Goal: Information Seeking & Learning: Compare options

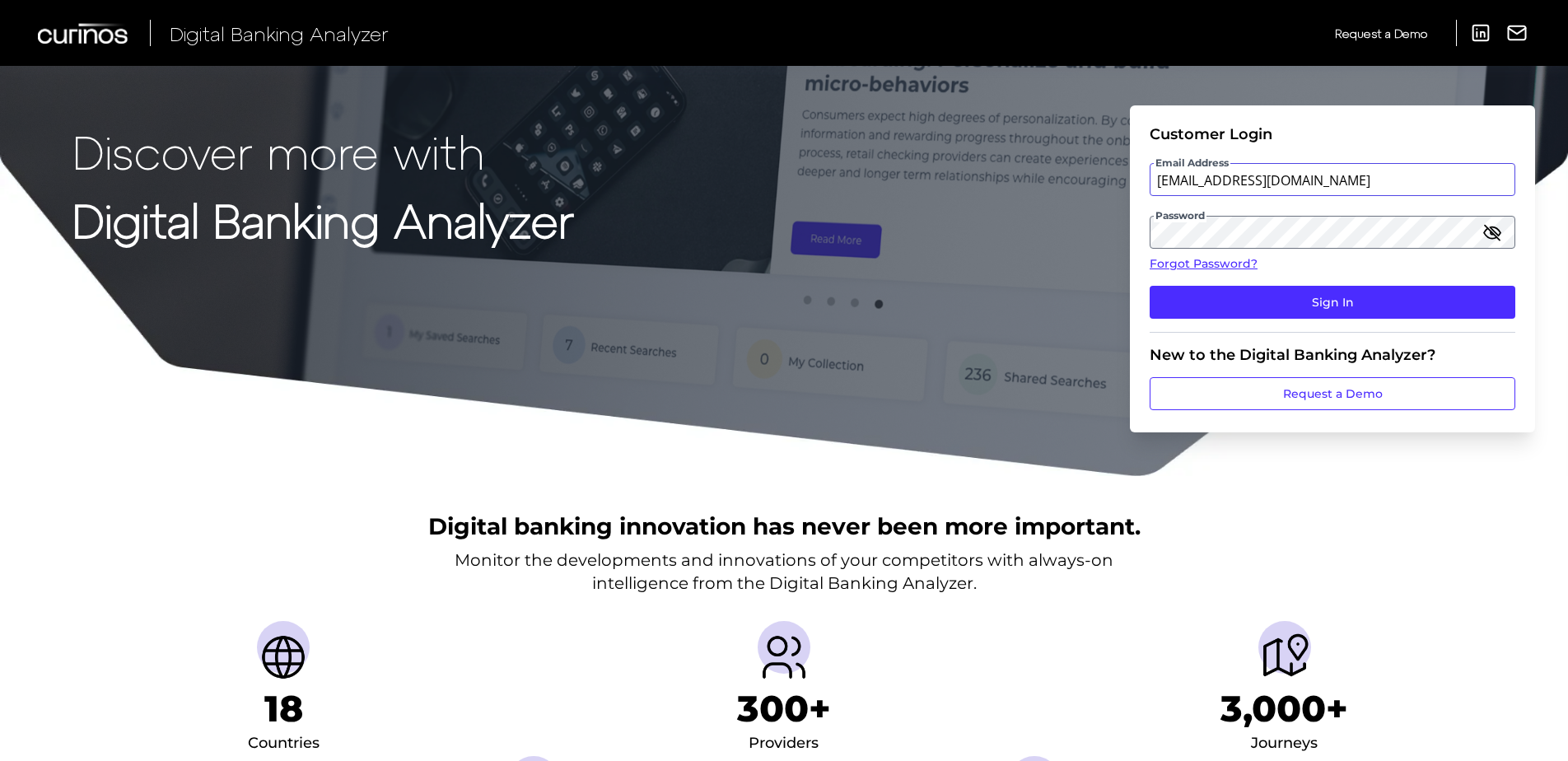
click at [1256, 180] on input "[EMAIL_ADDRESS][DOMAIN_NAME]" at bounding box center [1331, 179] width 365 height 33
drag, startPoint x: 1311, startPoint y: 179, endPoint x: 1334, endPoint y: 184, distance: 23.5
click at [1256, 179] on input "[EMAIL_ADDRESS][DOMAIN_NAME]" at bounding box center [1331, 179] width 365 height 33
type input "[EMAIL_ADDRESS][DOMAIN_NAME]"
click at [1149, 286] on button "Sign In" at bounding box center [1331, 302] width 365 height 33
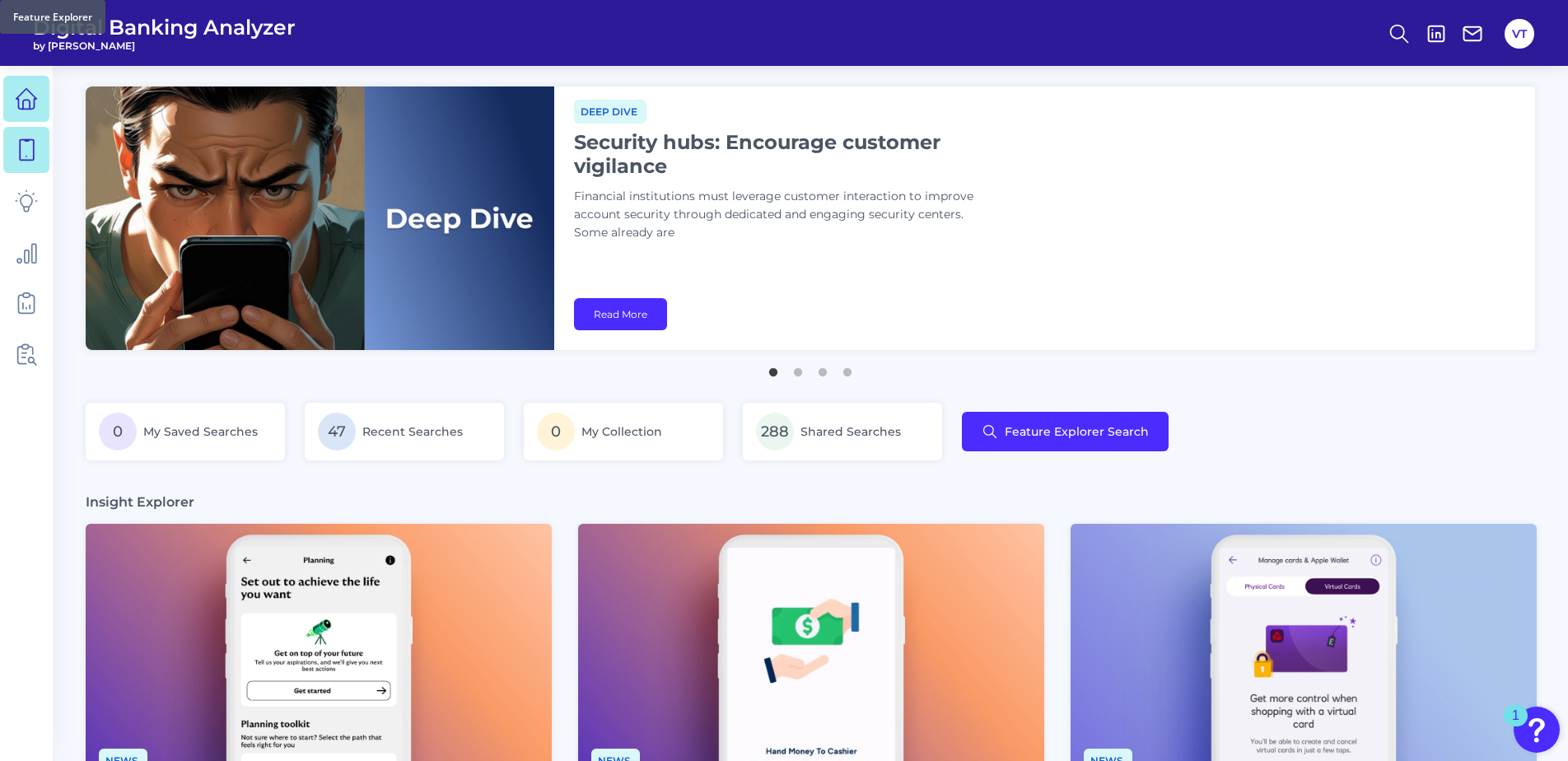
click at [35, 152] on icon at bounding box center [26, 149] width 23 height 23
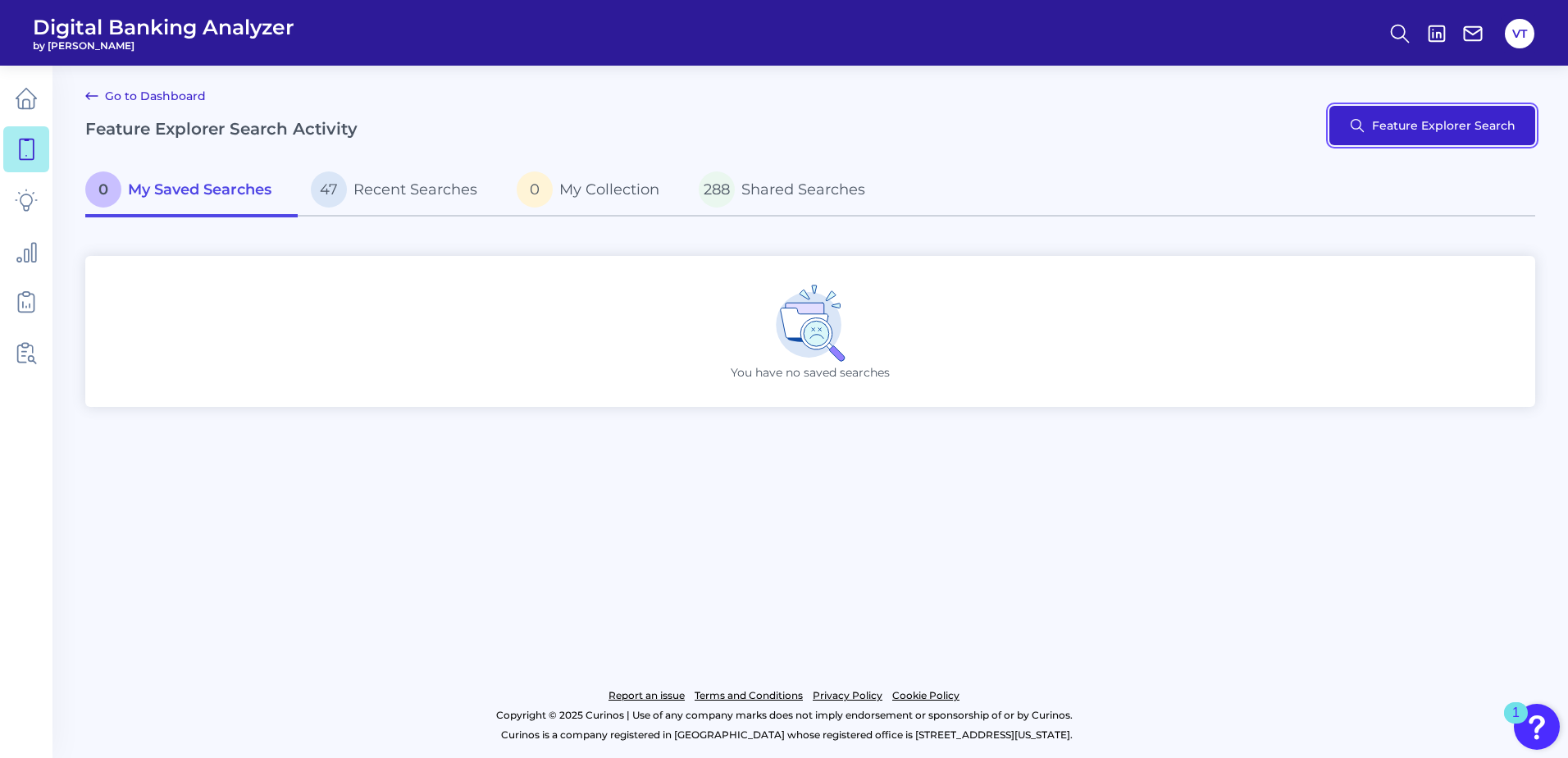
click at [1251, 124] on button "Feature Explorer Search" at bounding box center [1432, 125] width 206 height 39
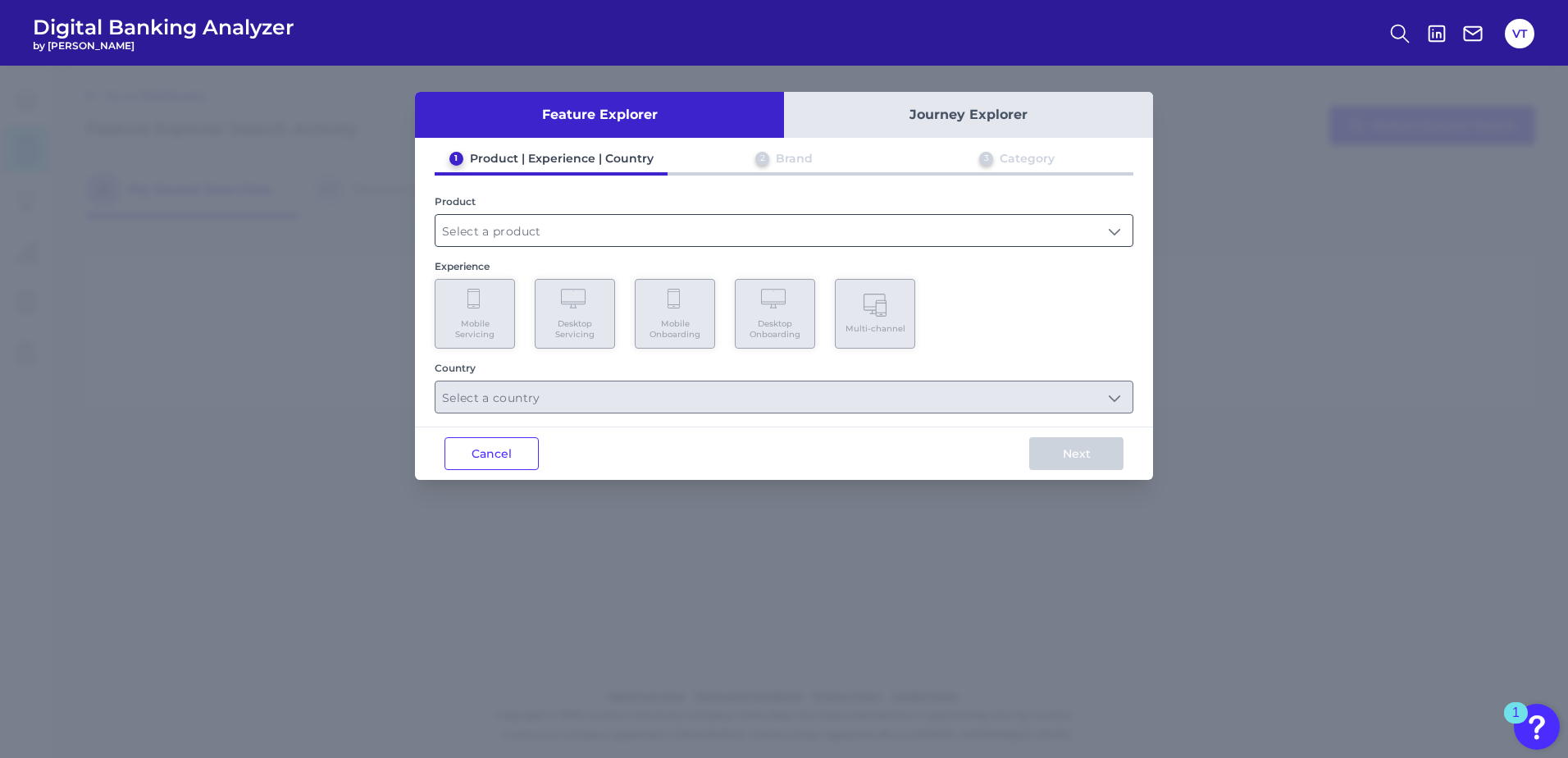
click at [642, 227] on input "text" at bounding box center [784, 231] width 697 height 32
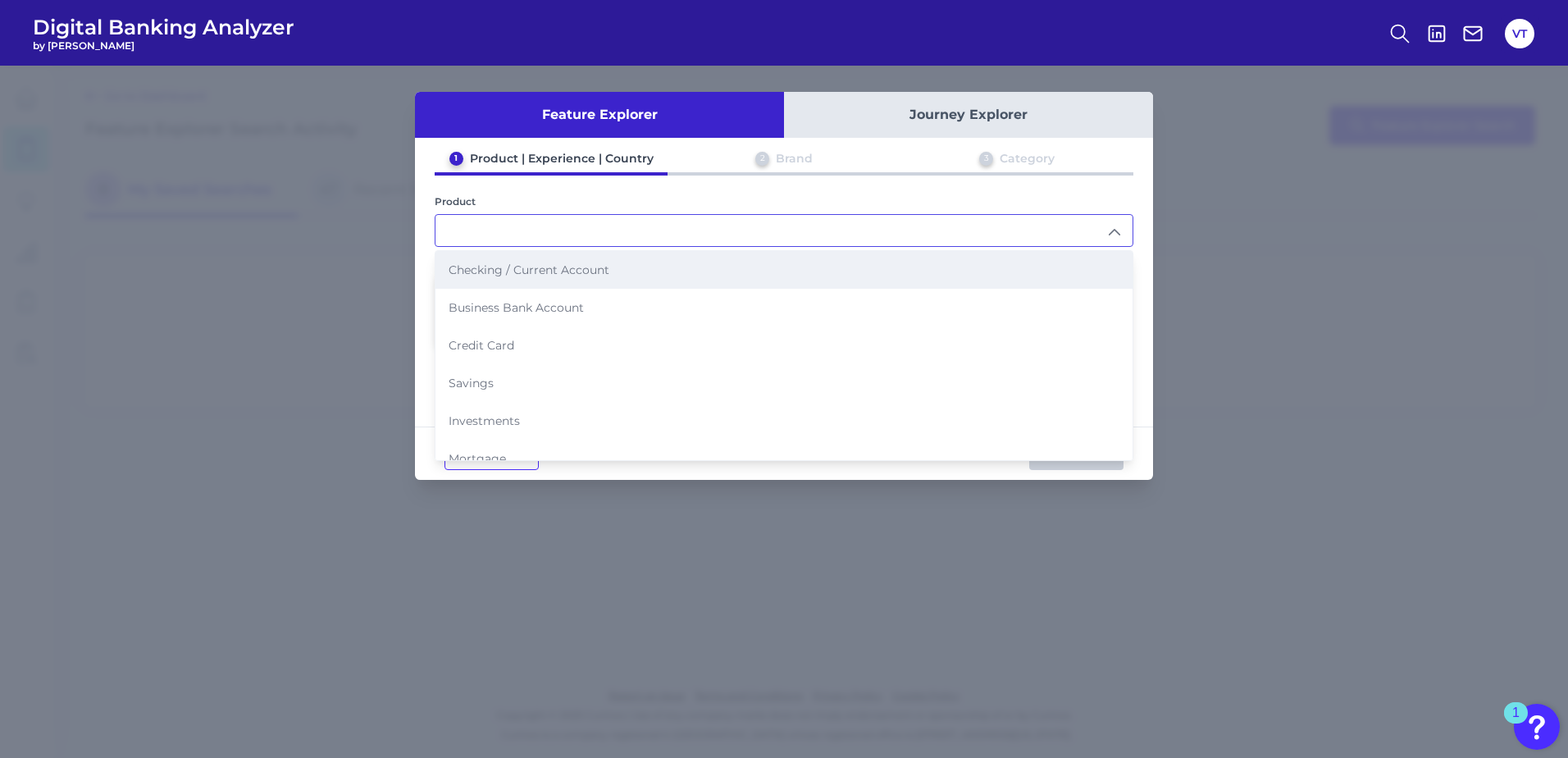
click at [625, 269] on li "Checking / Current Account" at bounding box center [784, 270] width 697 height 37
type input "Checking / Current Account"
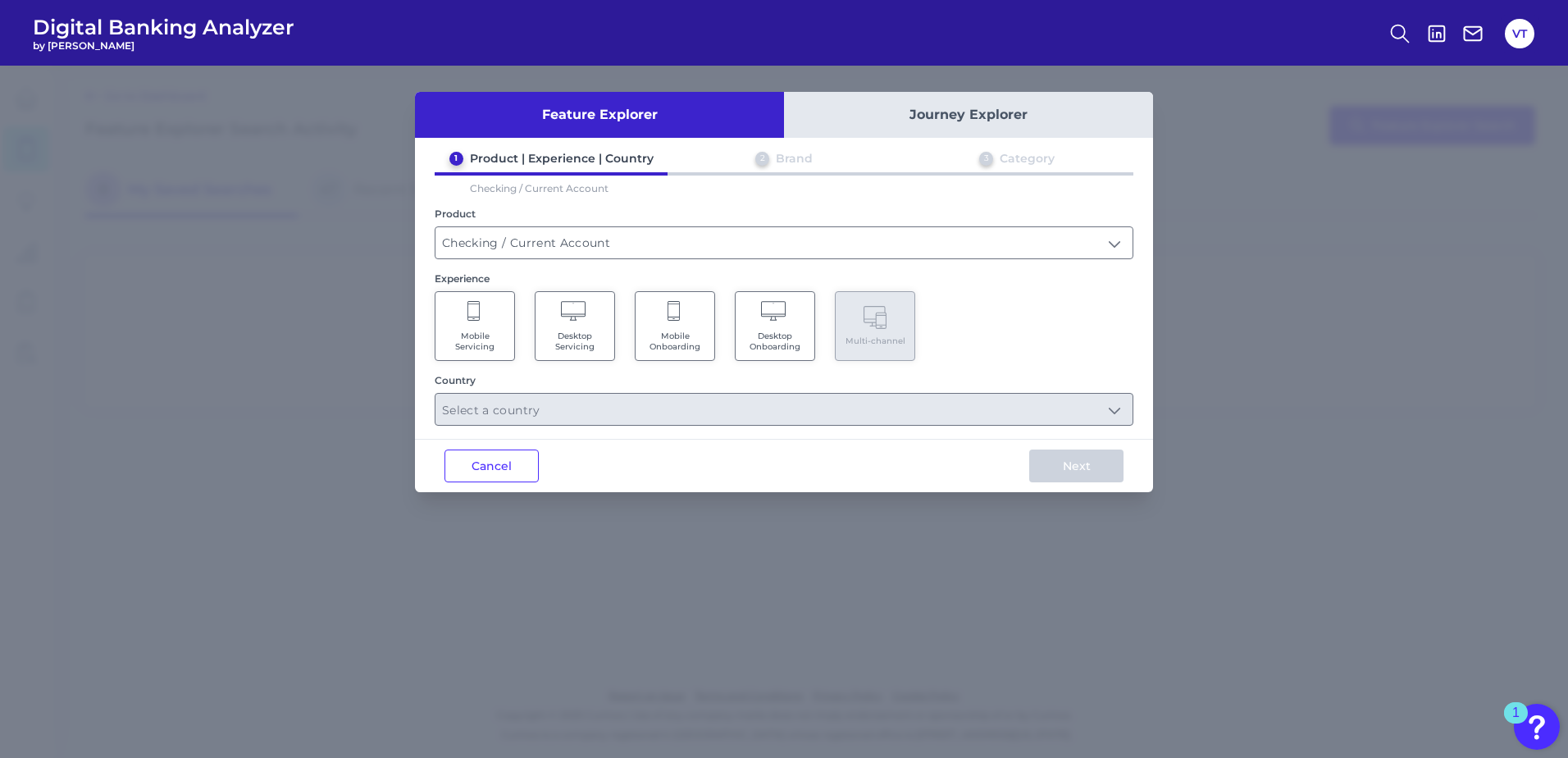
click at [695, 321] on Onboarding "Mobile Onboarding" at bounding box center [675, 325] width 81 height 70
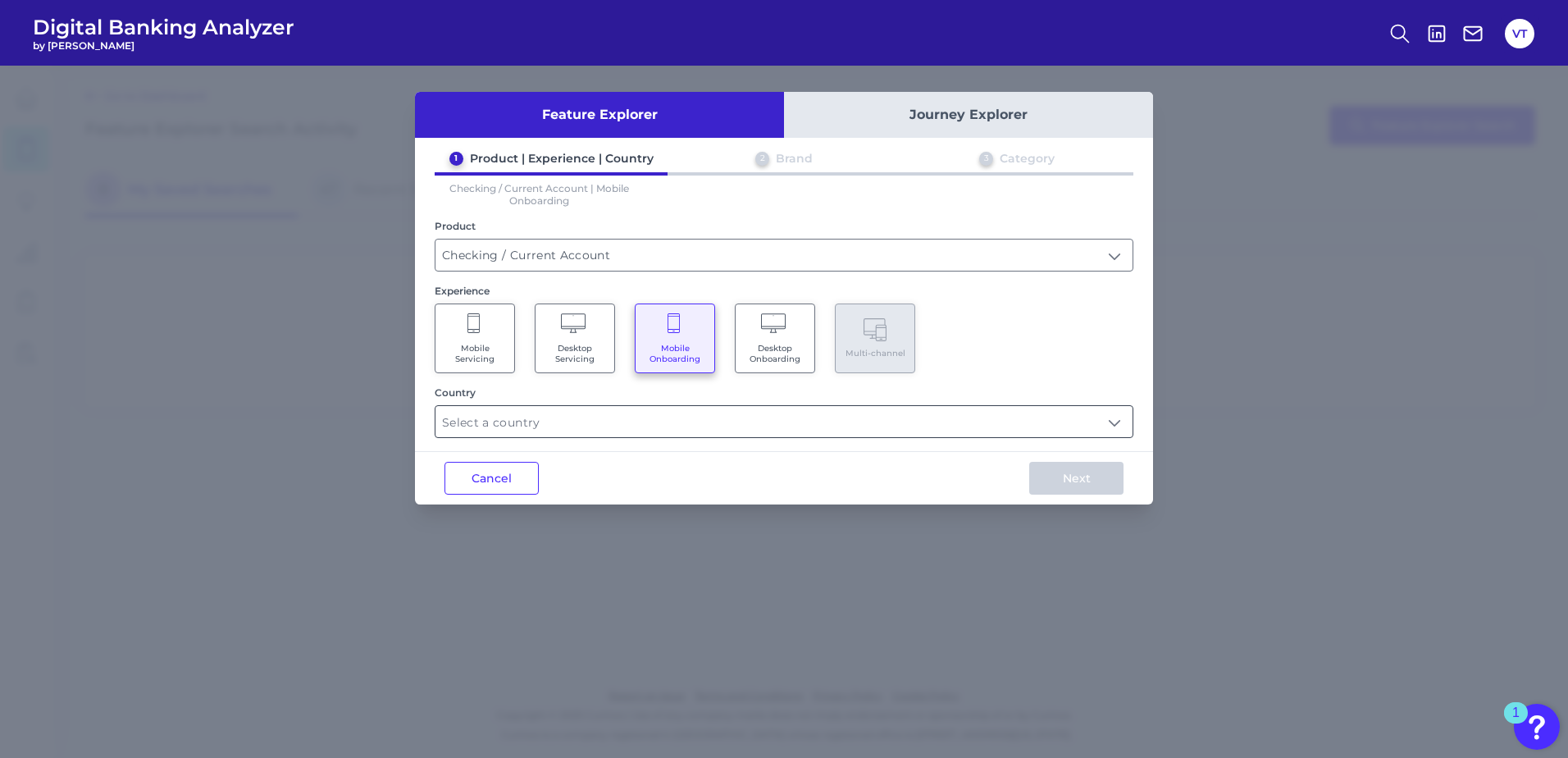
click at [697, 422] on input "text" at bounding box center [784, 422] width 697 height 32
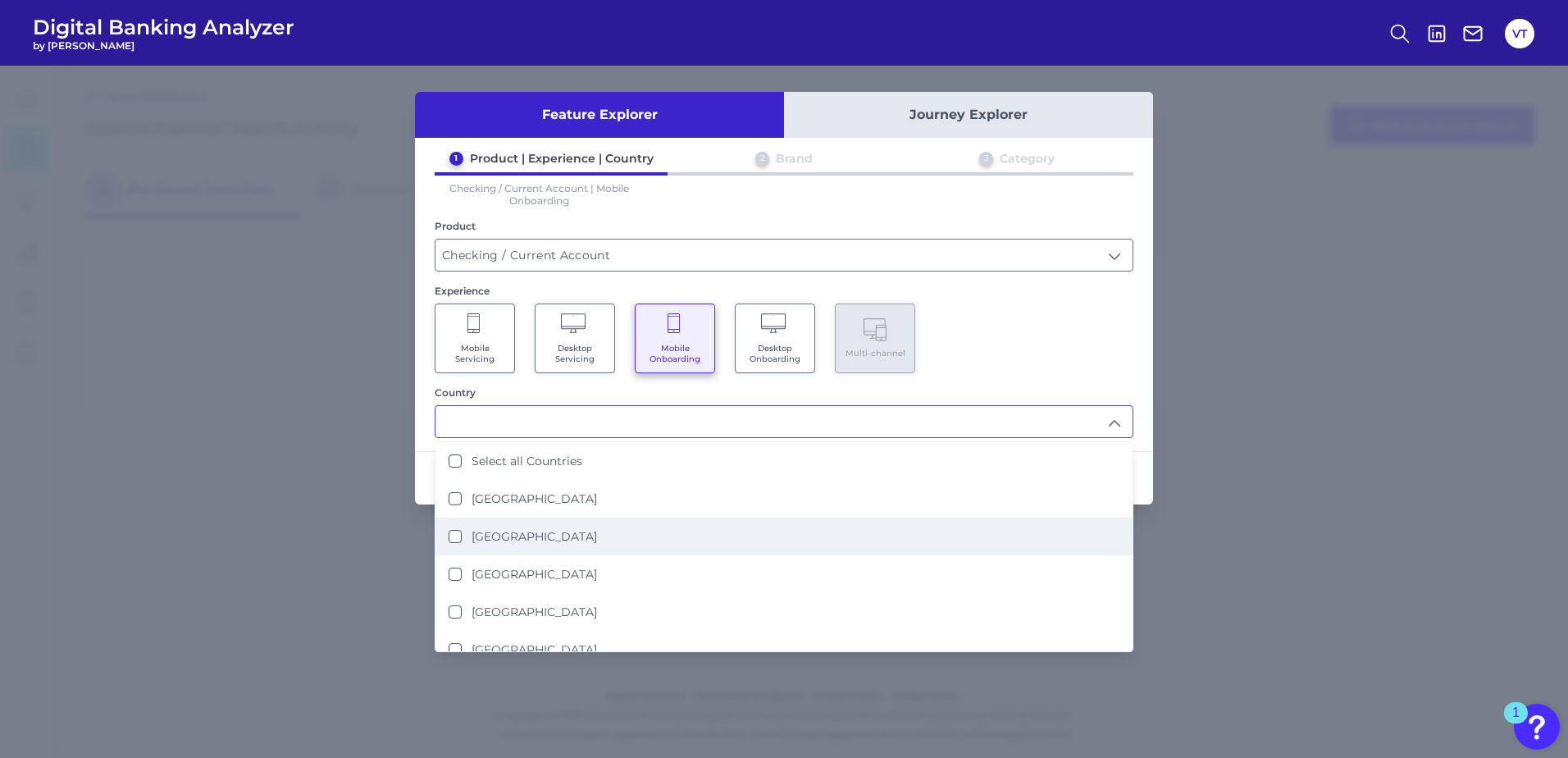
click at [534, 531] on label "[GEOGRAPHIC_DATA]" at bounding box center [533, 536] width 125 height 15
type input "[GEOGRAPHIC_DATA]"
click at [966, 356] on div "Mobile Servicing Desktop Servicing Mobile Onboarding Desktop Onboarding Multi-c…" at bounding box center [784, 338] width 699 height 70
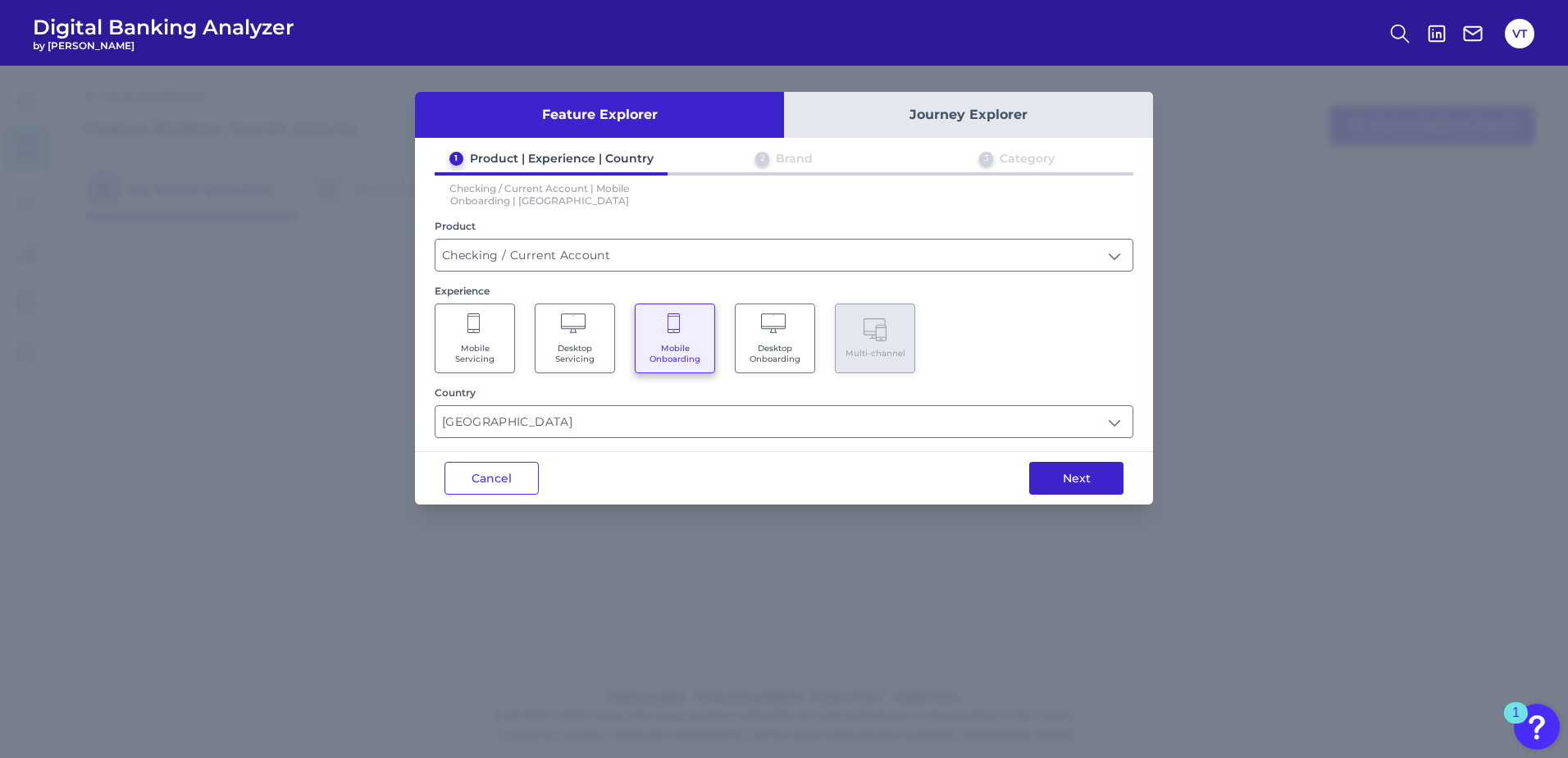
click at [1057, 490] on button "Next" at bounding box center [1076, 477] width 95 height 33
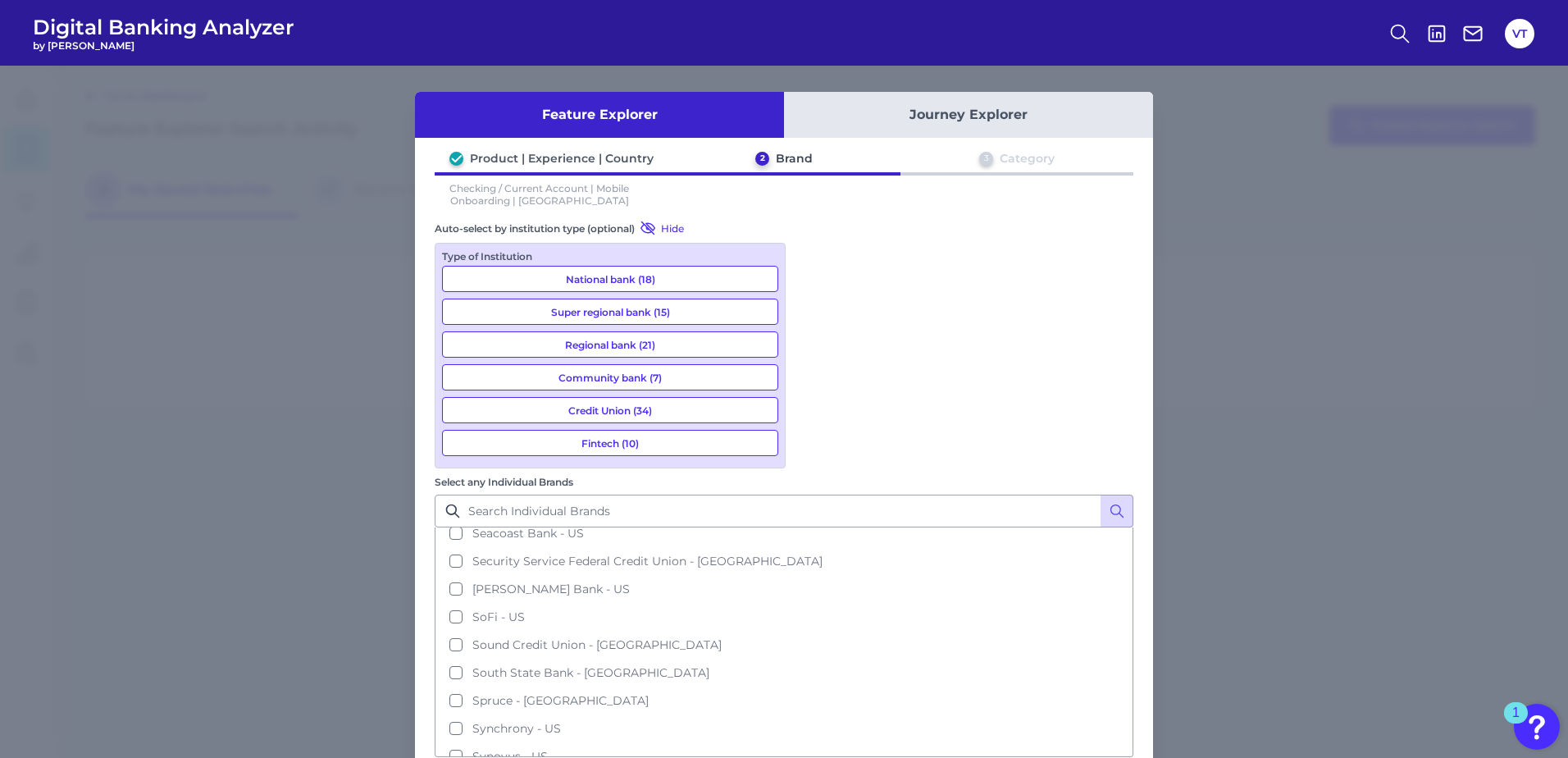
scroll to position [2296, 0]
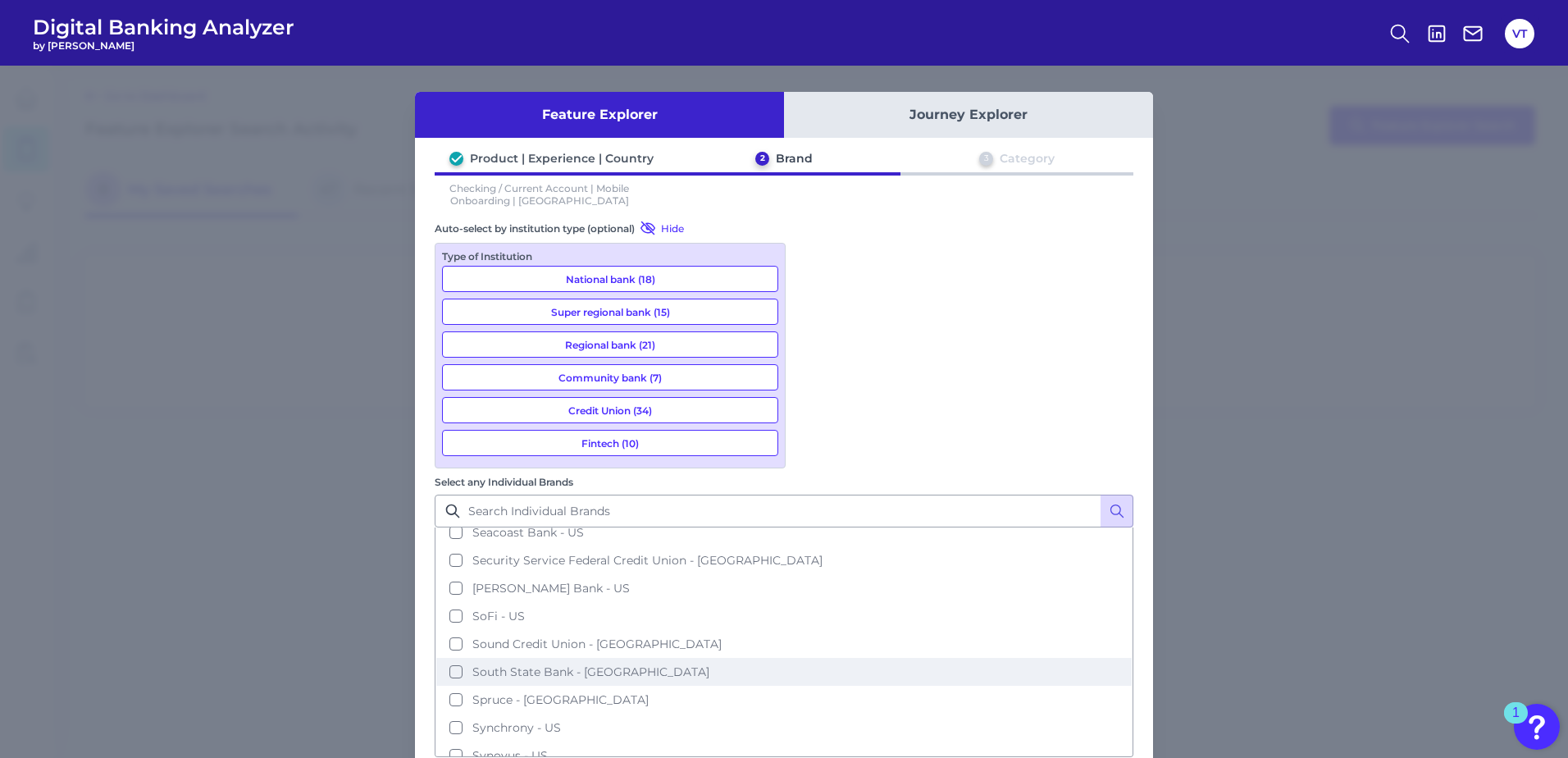
click at [710, 664] on span "South State Bank - [GEOGRAPHIC_DATA]" at bounding box center [590, 671] width 237 height 15
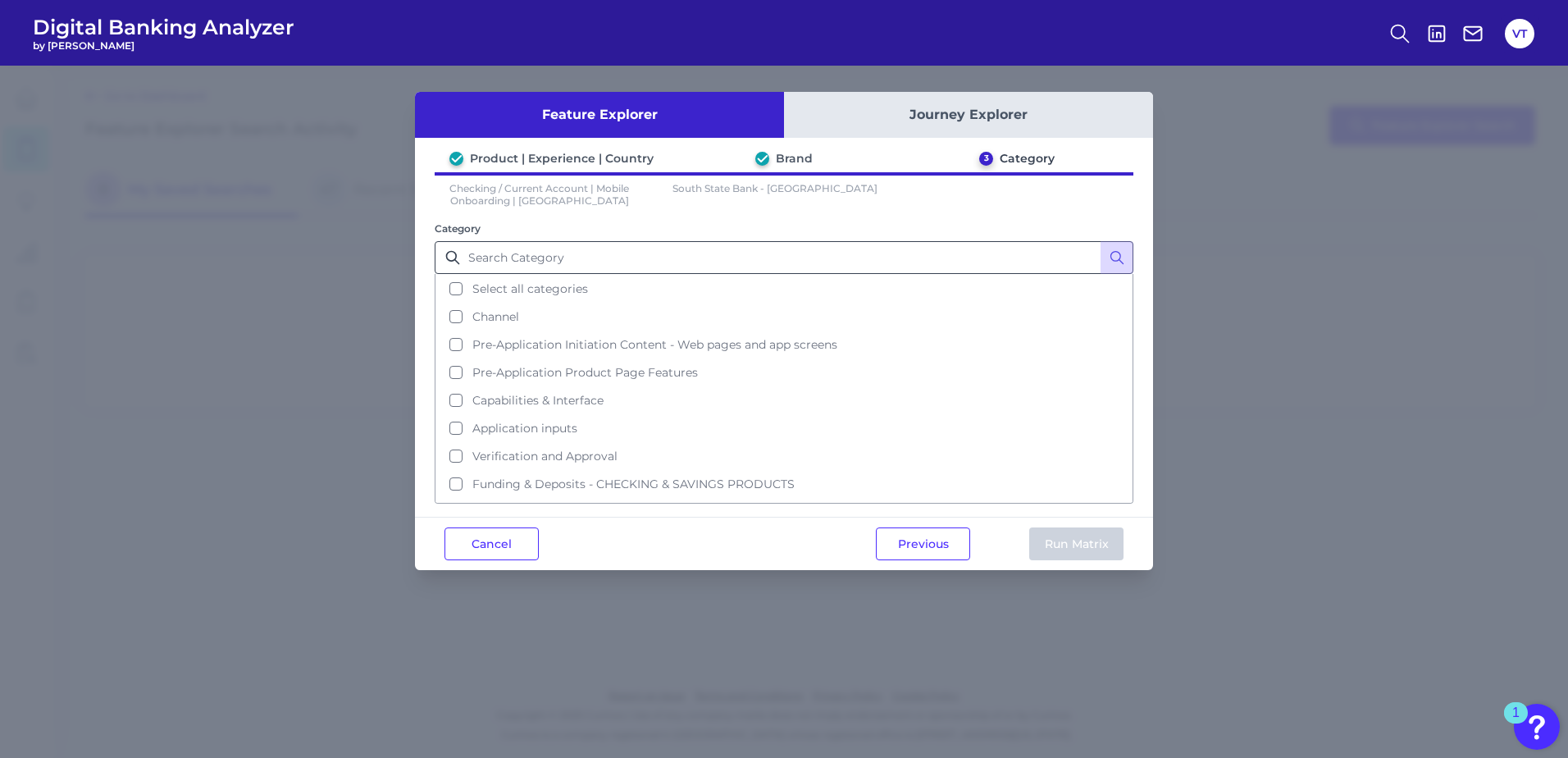
click at [564, 290] on span "Select all categories" at bounding box center [529, 288] width 115 height 15
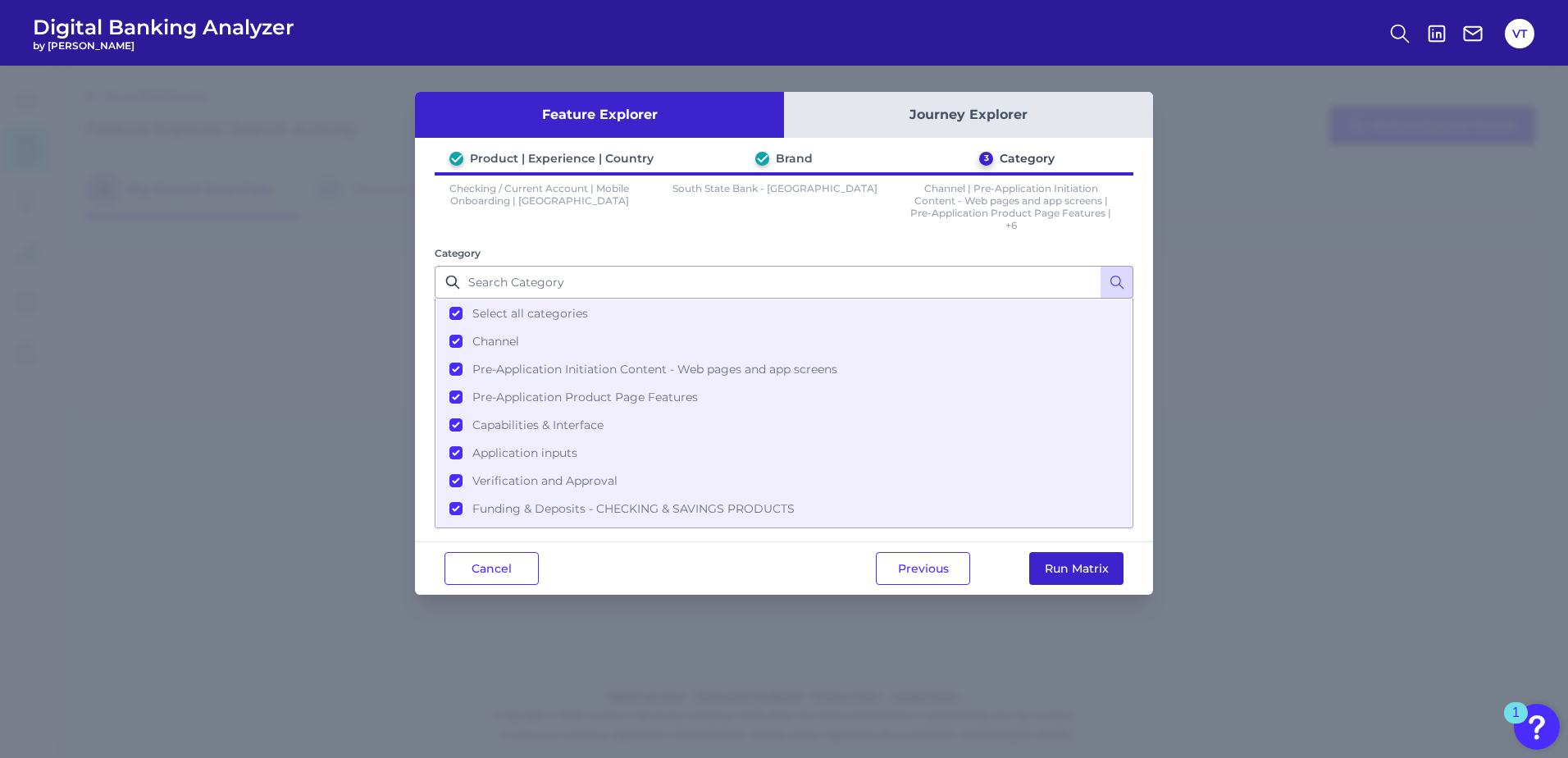
click at [1078, 569] on button "Run Matrix" at bounding box center [1076, 568] width 95 height 33
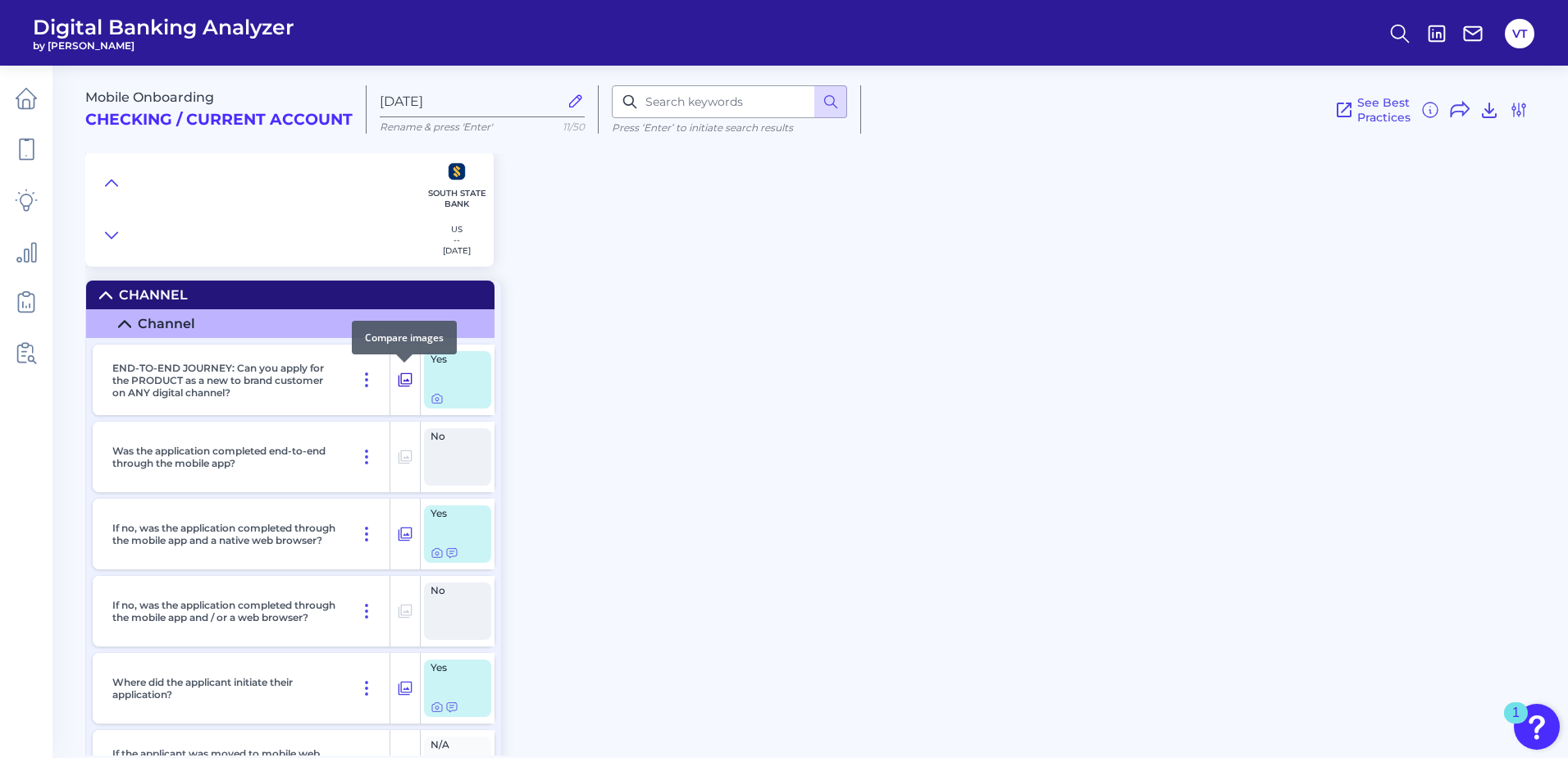
click at [395, 378] on button at bounding box center [405, 379] width 30 height 27
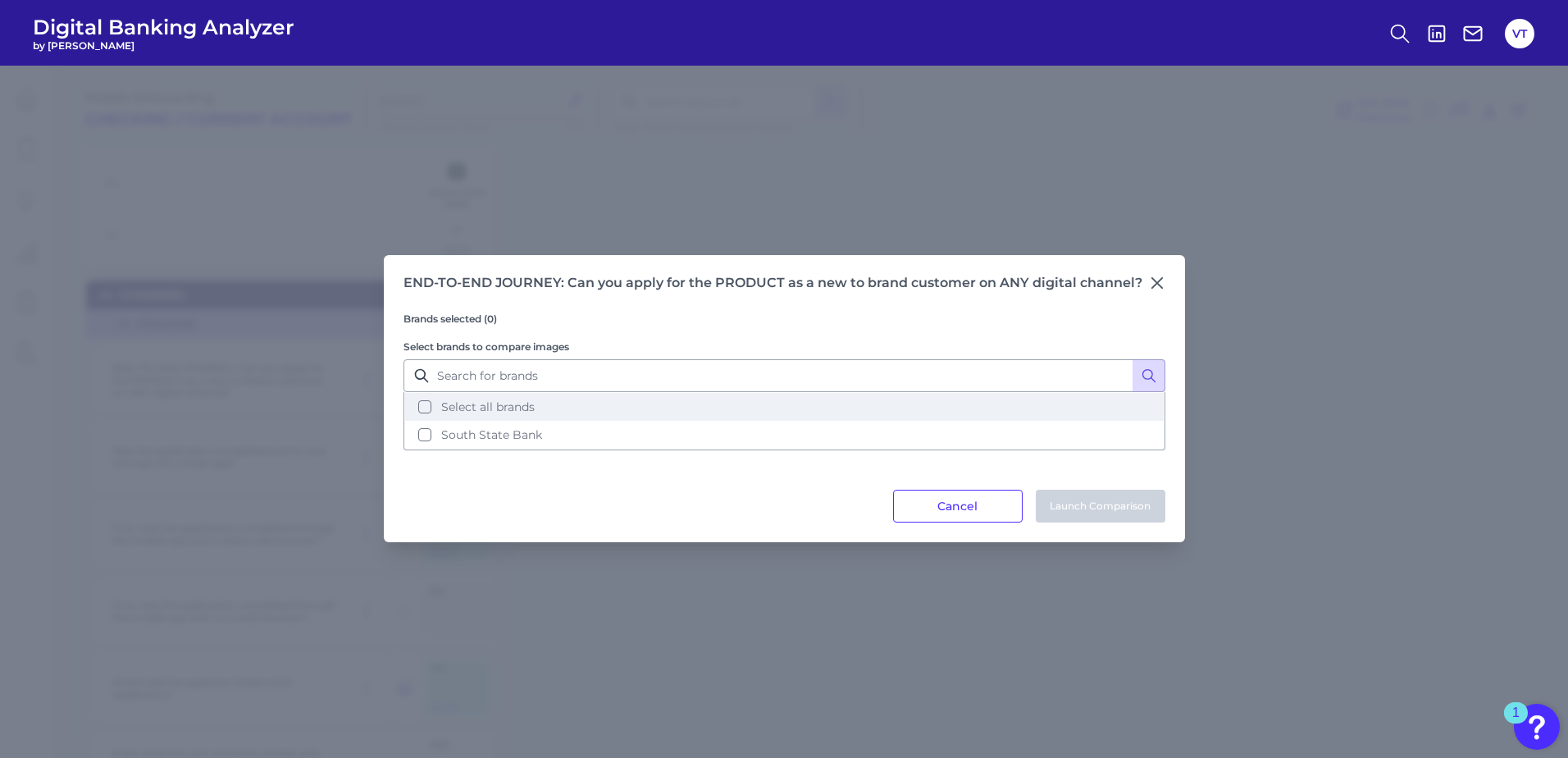
click at [519, 403] on span "Select all brands" at bounding box center [488, 406] width 94 height 15
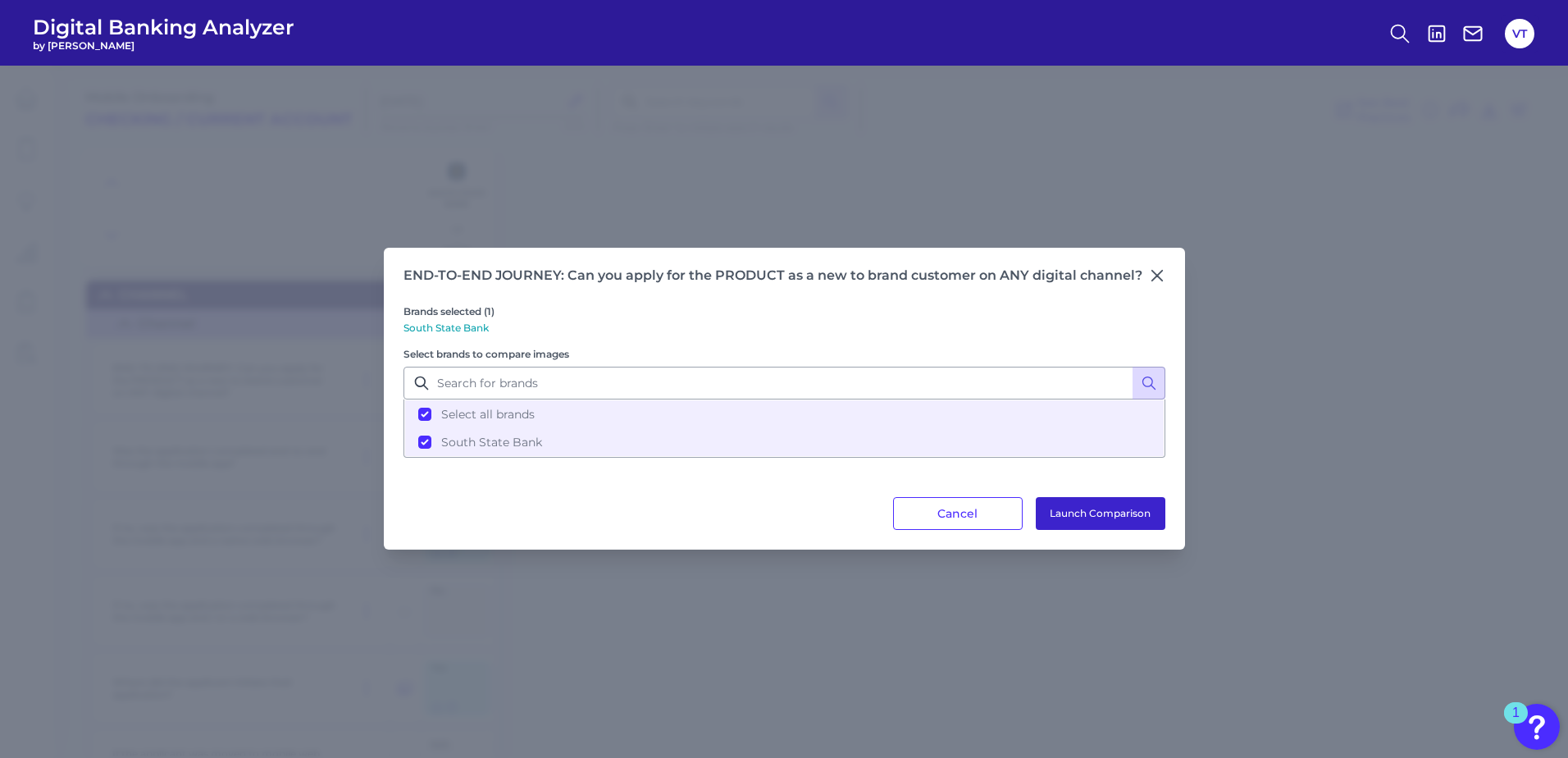
click at [1095, 514] on button "Launch Comparison" at bounding box center [1100, 513] width 129 height 33
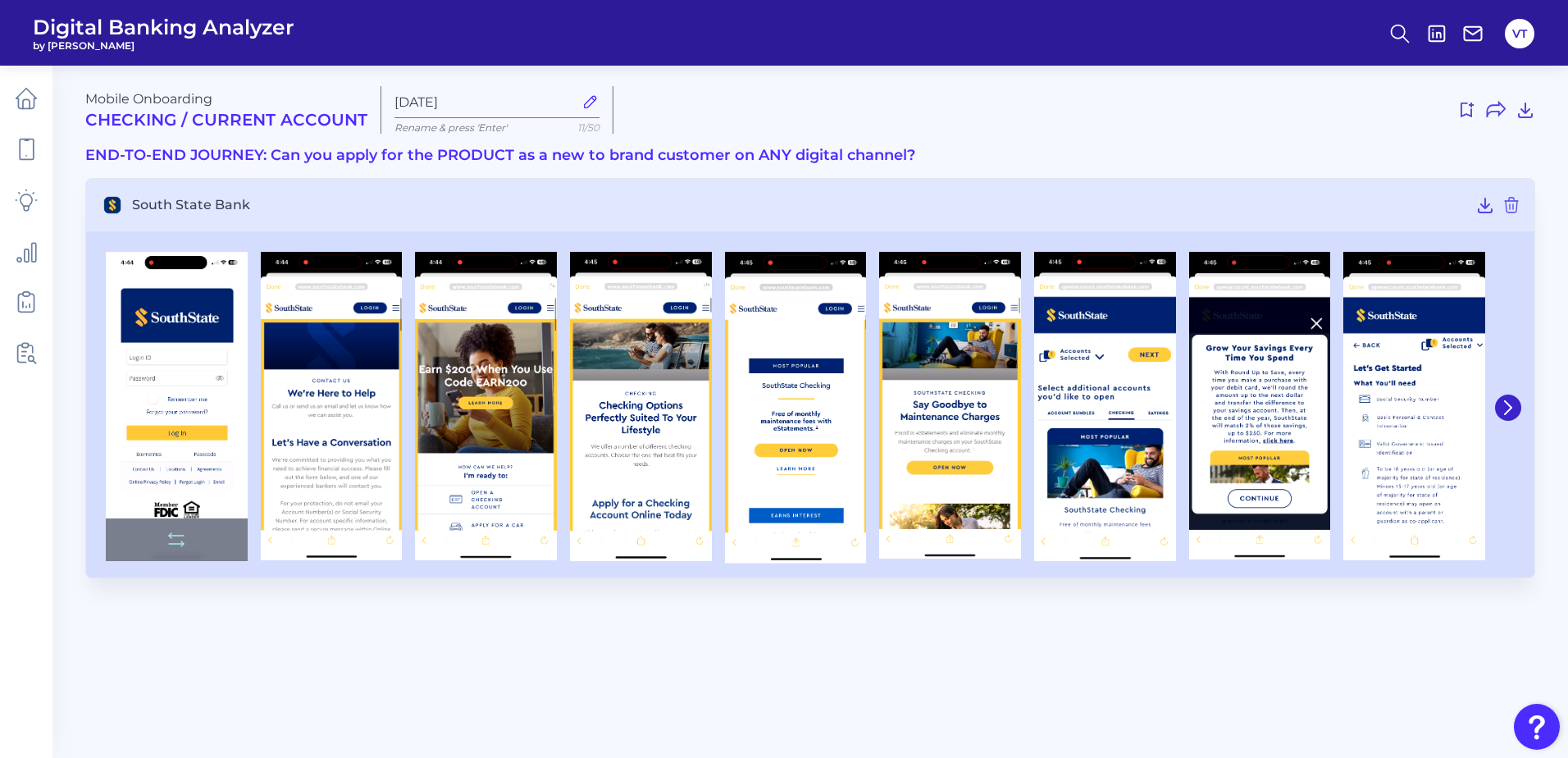
click at [218, 339] on img at bounding box center [176, 406] width 142 height 310
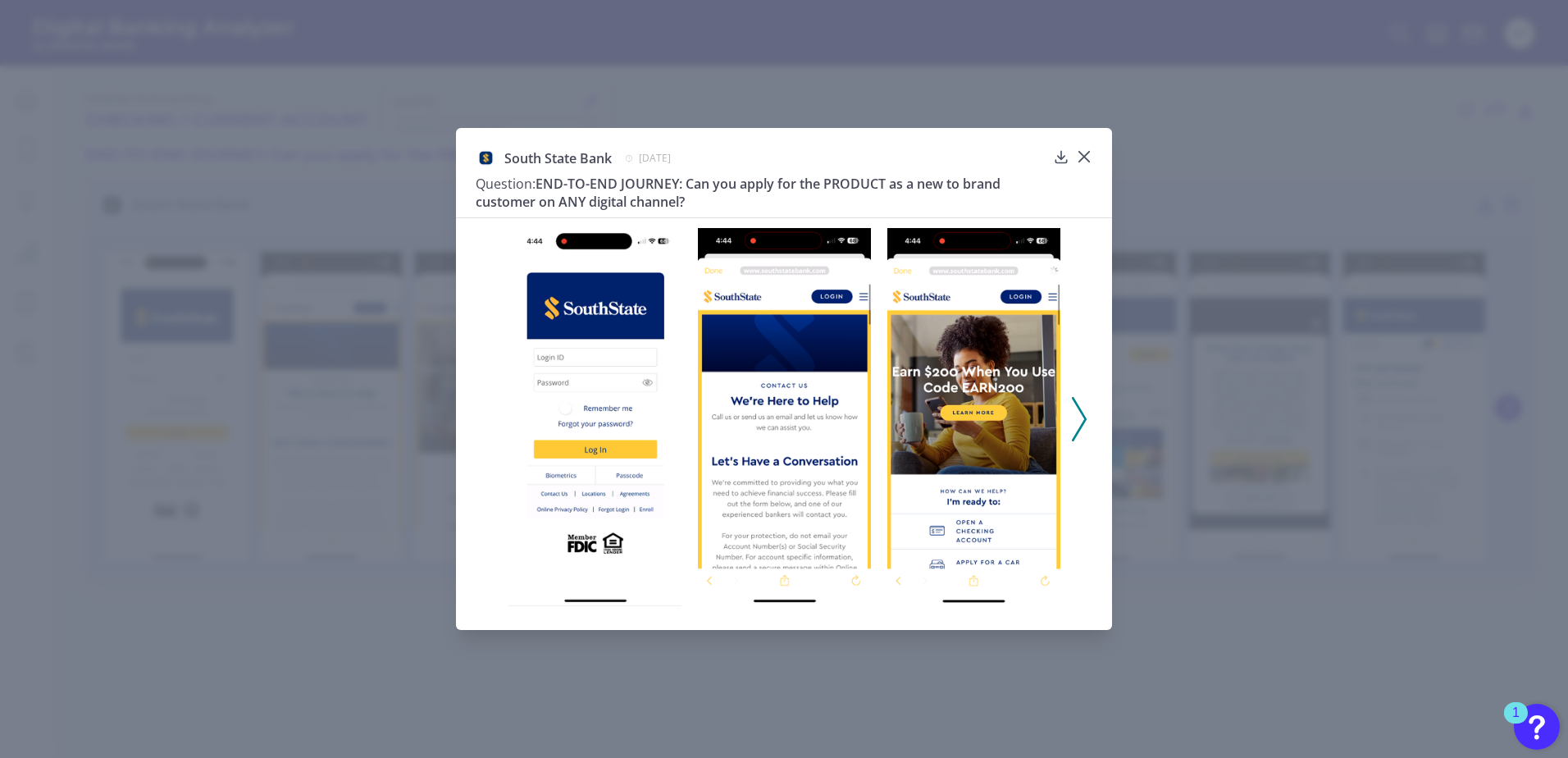
click at [1083, 413] on polyline at bounding box center [1078, 418] width 12 height 41
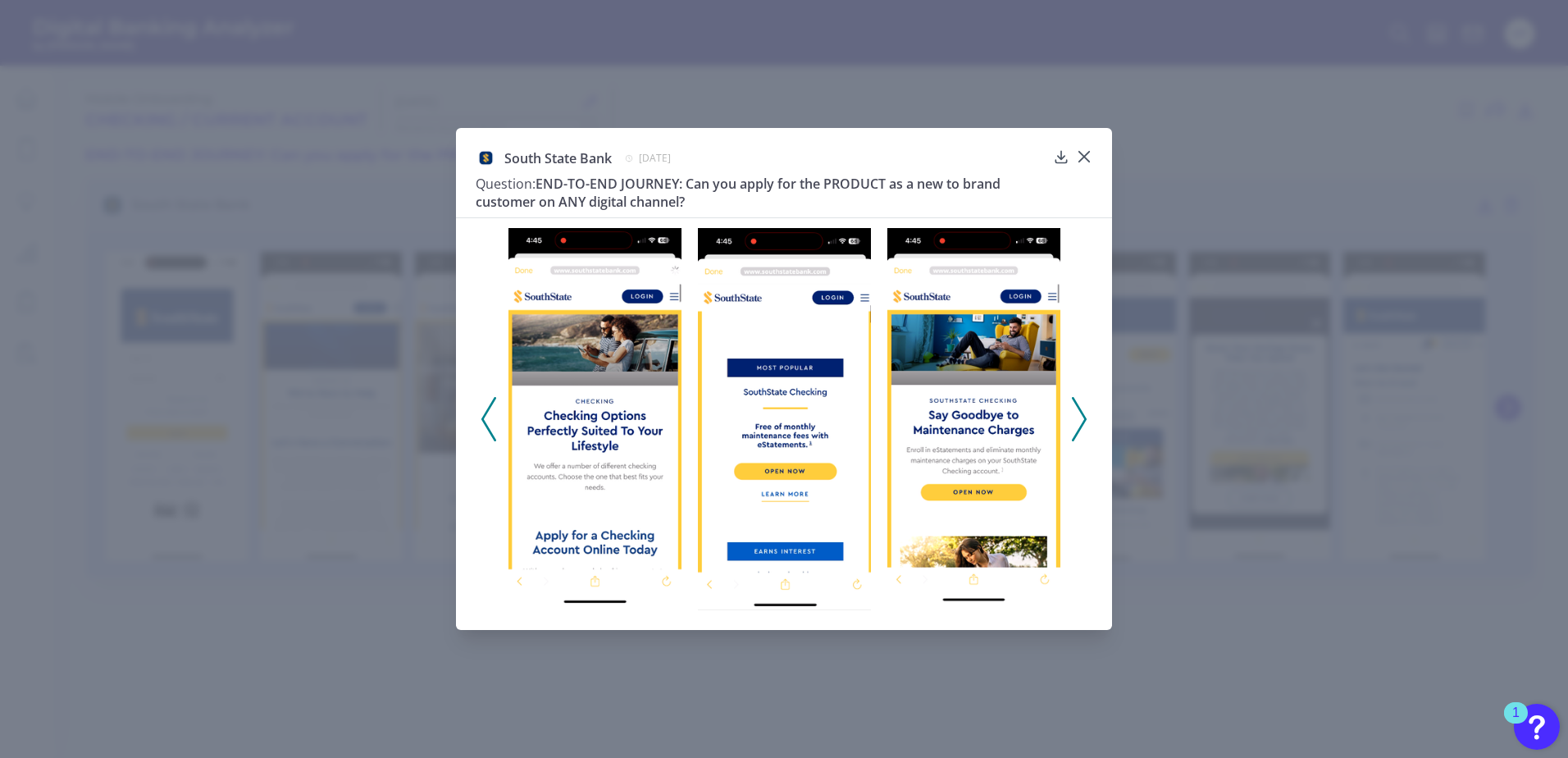
click at [1083, 413] on polyline at bounding box center [1078, 418] width 12 height 41
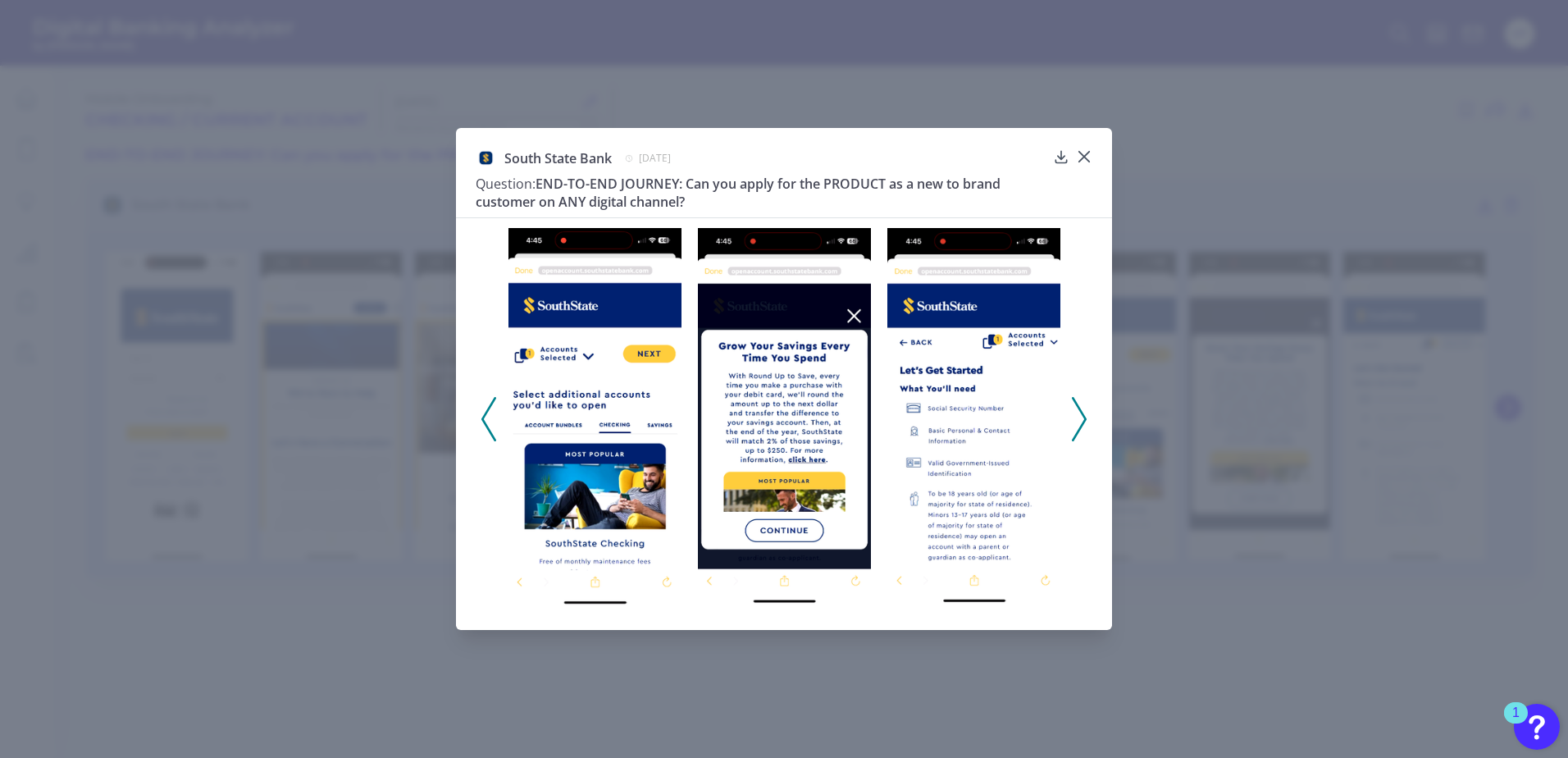
click at [1082, 413] on polyline at bounding box center [1078, 418] width 12 height 41
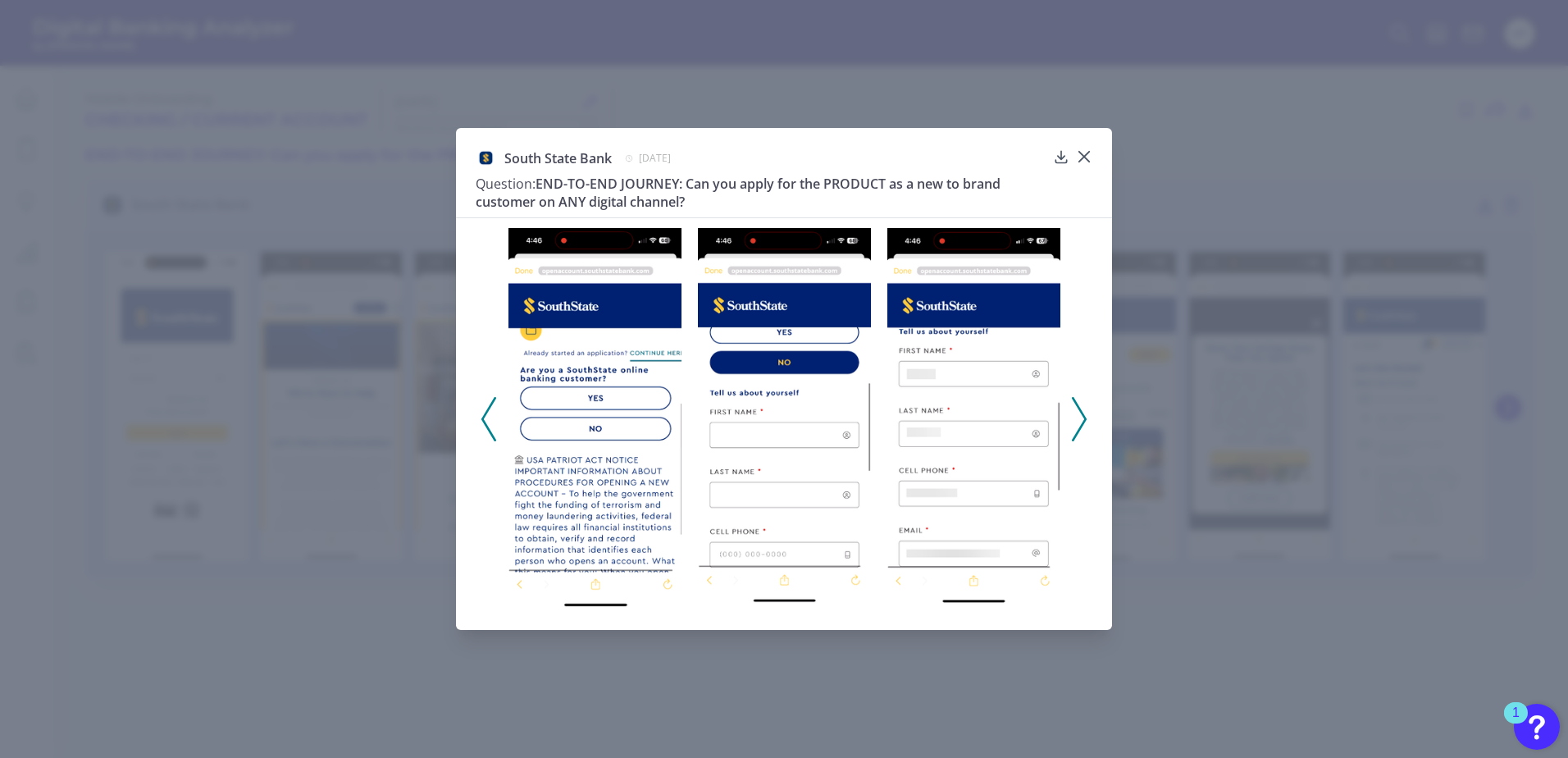
click at [1081, 413] on polyline at bounding box center [1078, 418] width 12 height 41
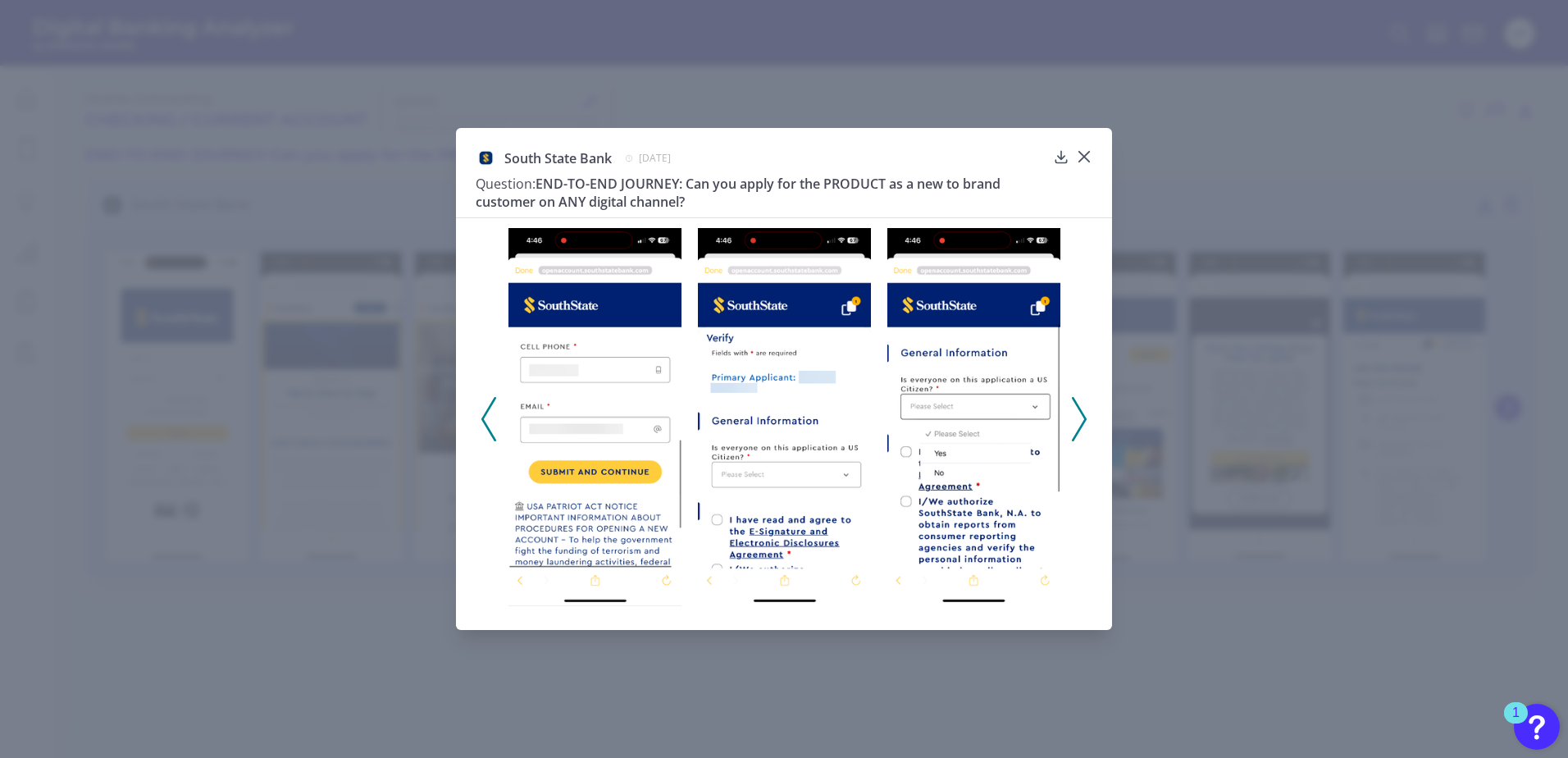
click at [1076, 415] on icon at bounding box center [1078, 419] width 15 height 44
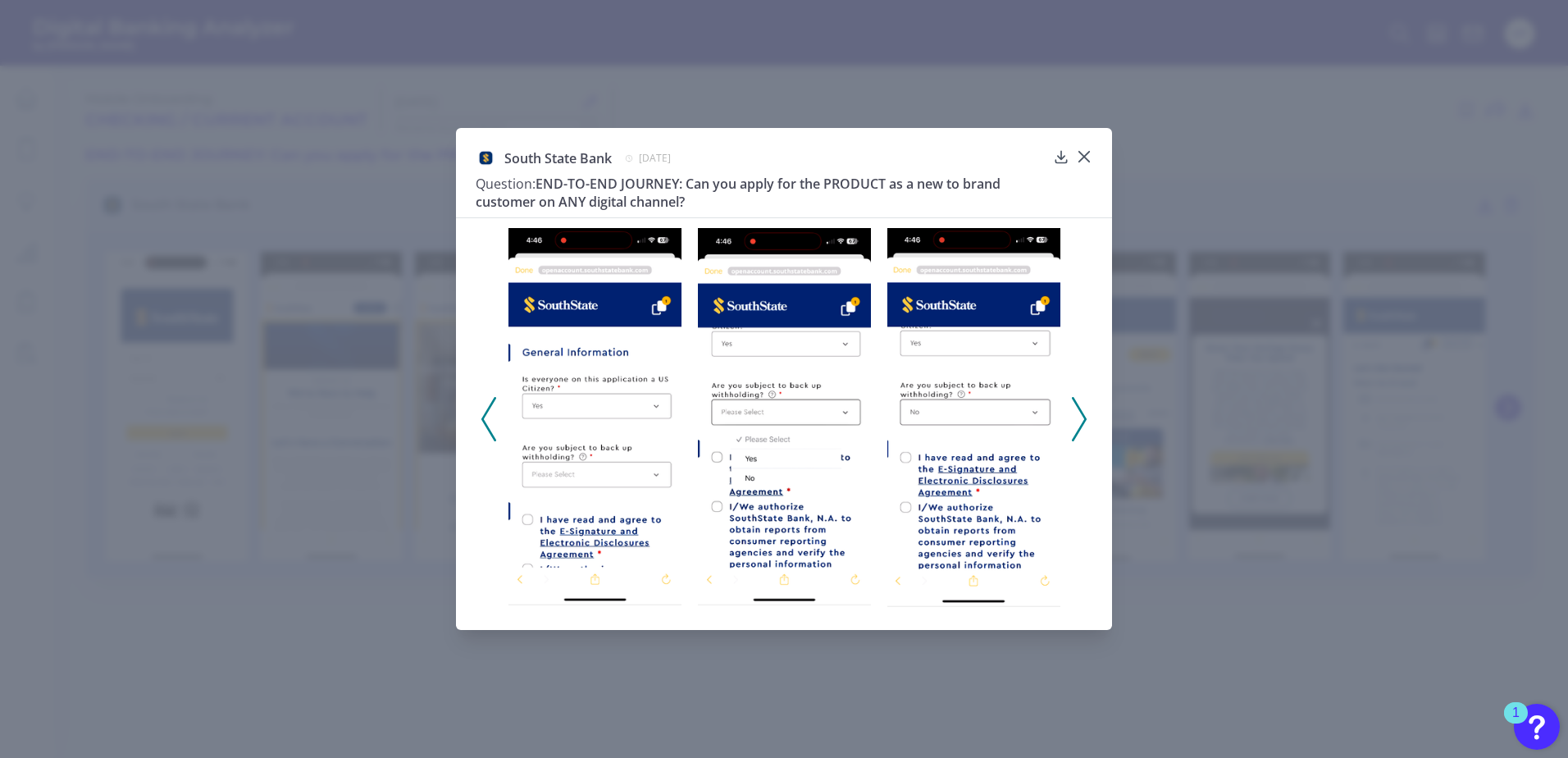
click at [1076, 415] on icon at bounding box center [1078, 419] width 15 height 44
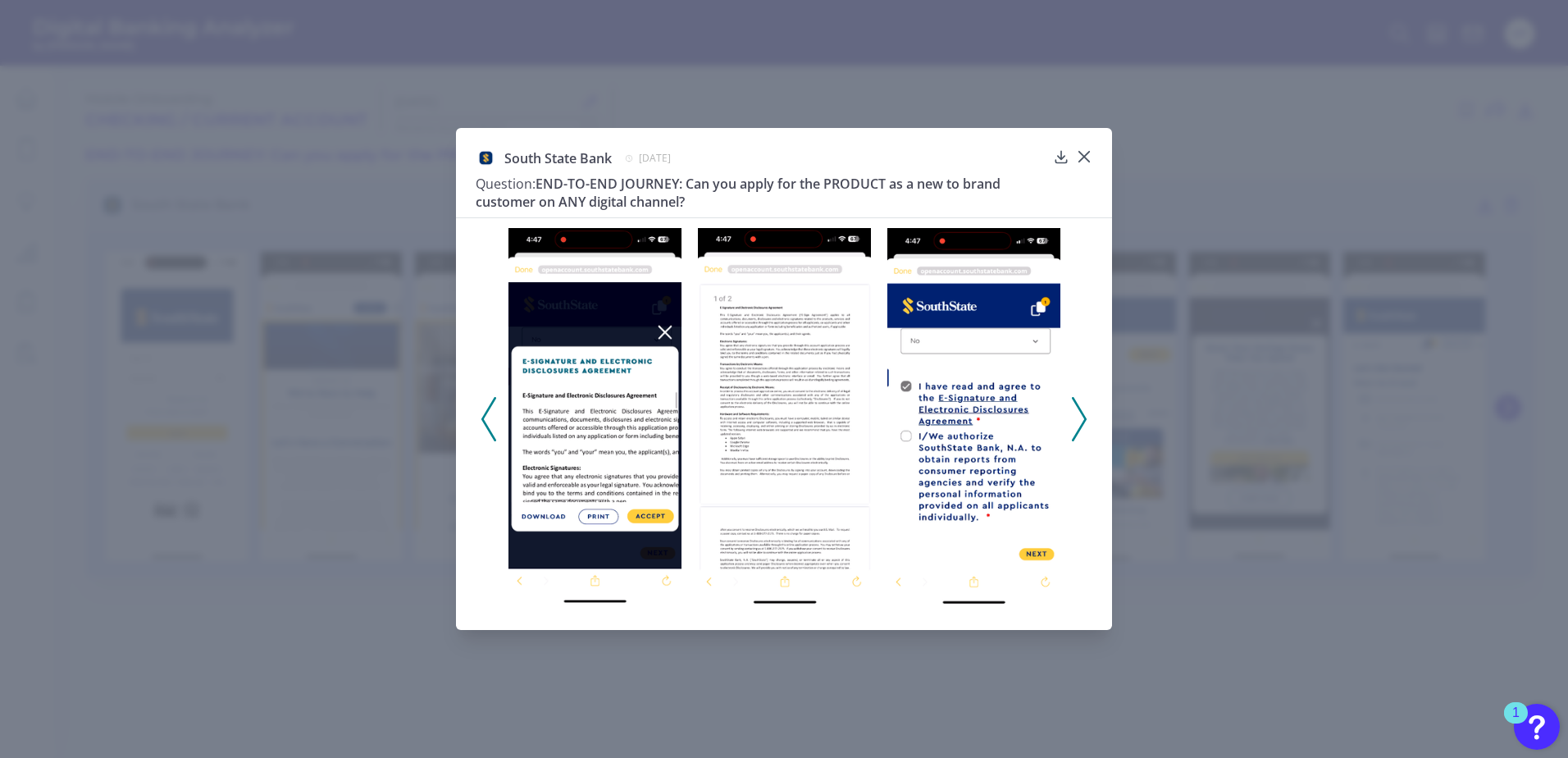
click at [1076, 415] on icon at bounding box center [1078, 419] width 15 height 44
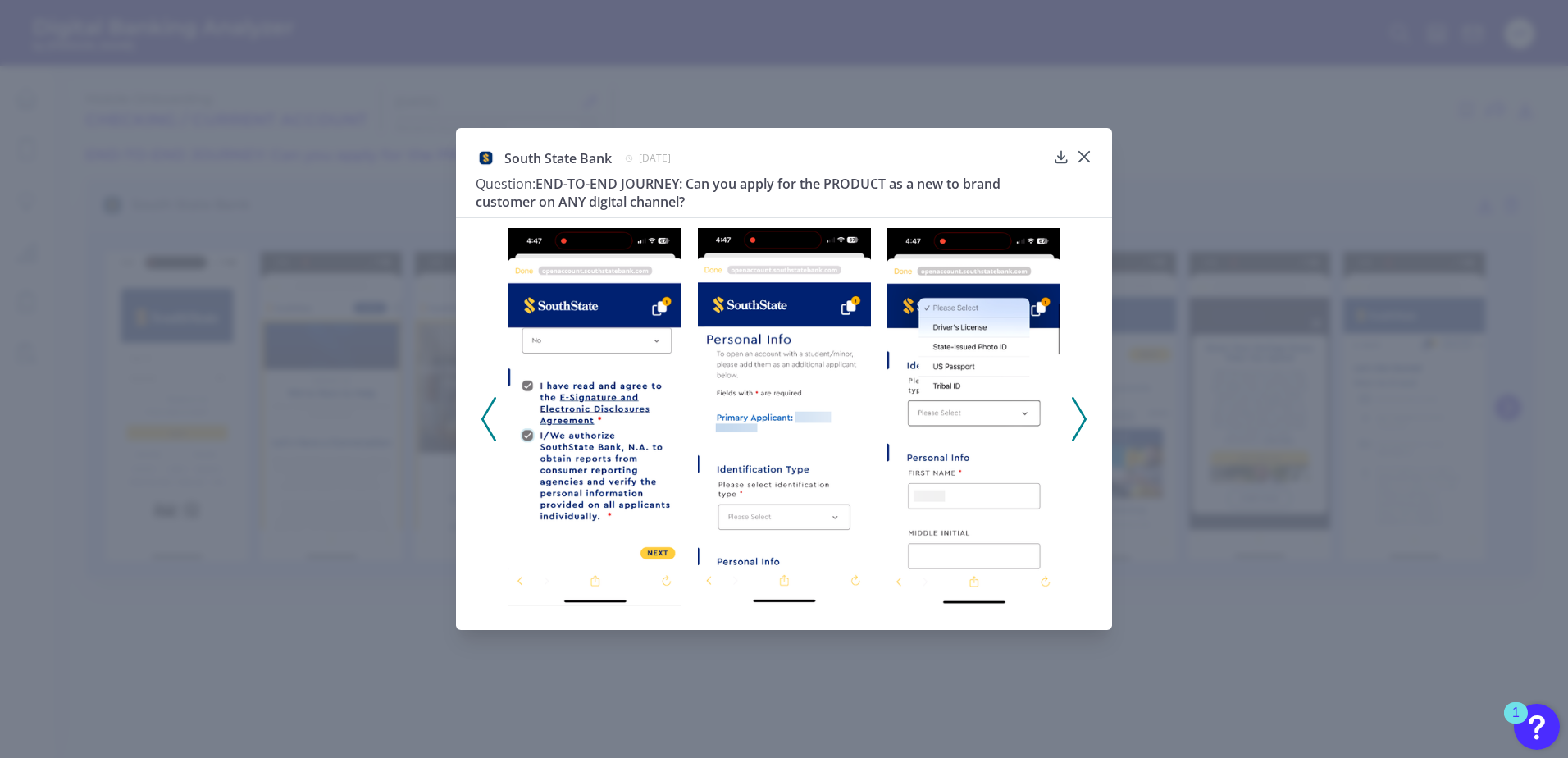
click at [1076, 415] on icon at bounding box center [1078, 419] width 15 height 44
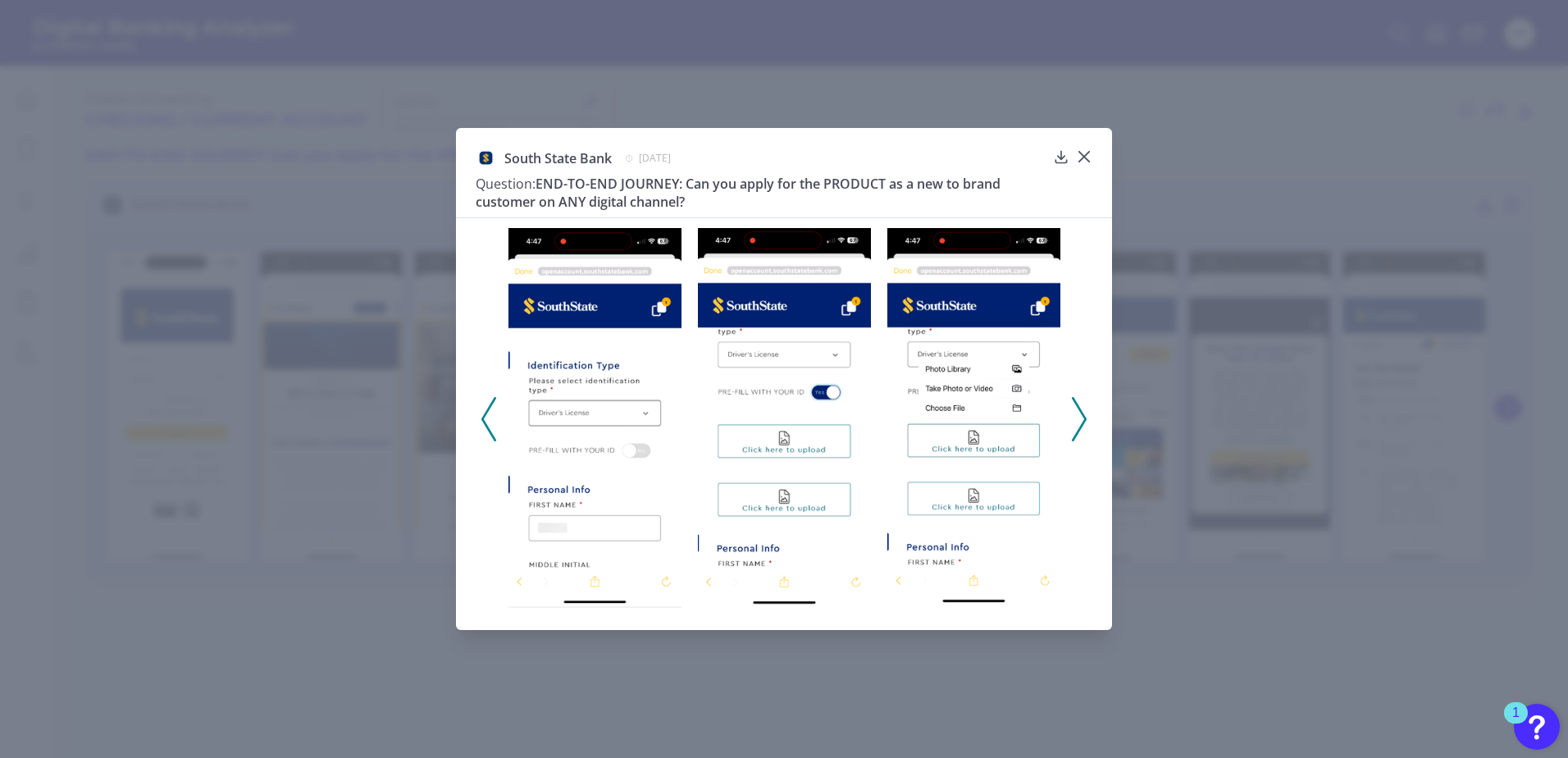
click at [1076, 415] on icon at bounding box center [1078, 419] width 15 height 44
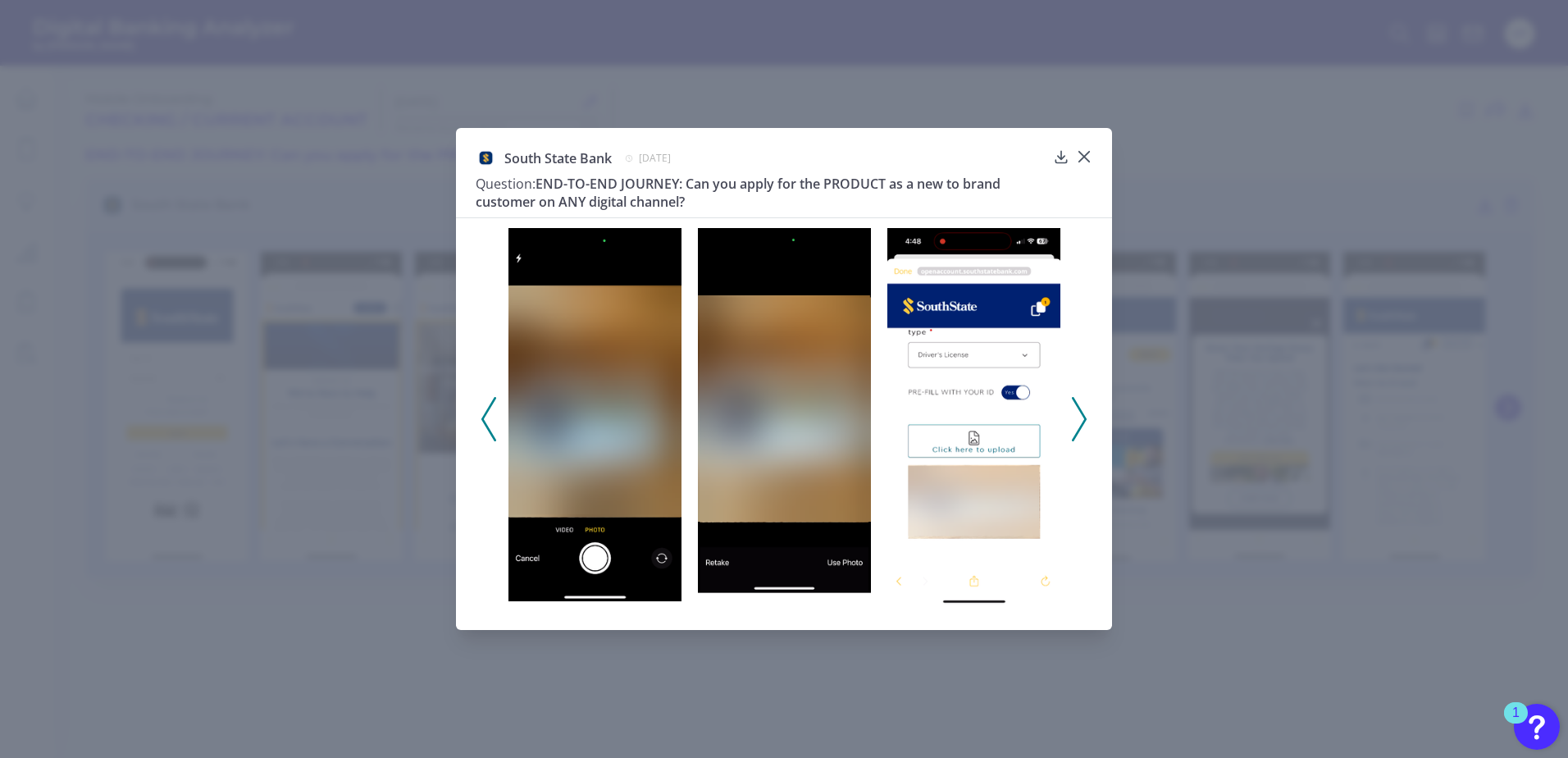
click at [1076, 415] on icon at bounding box center [1078, 419] width 15 height 44
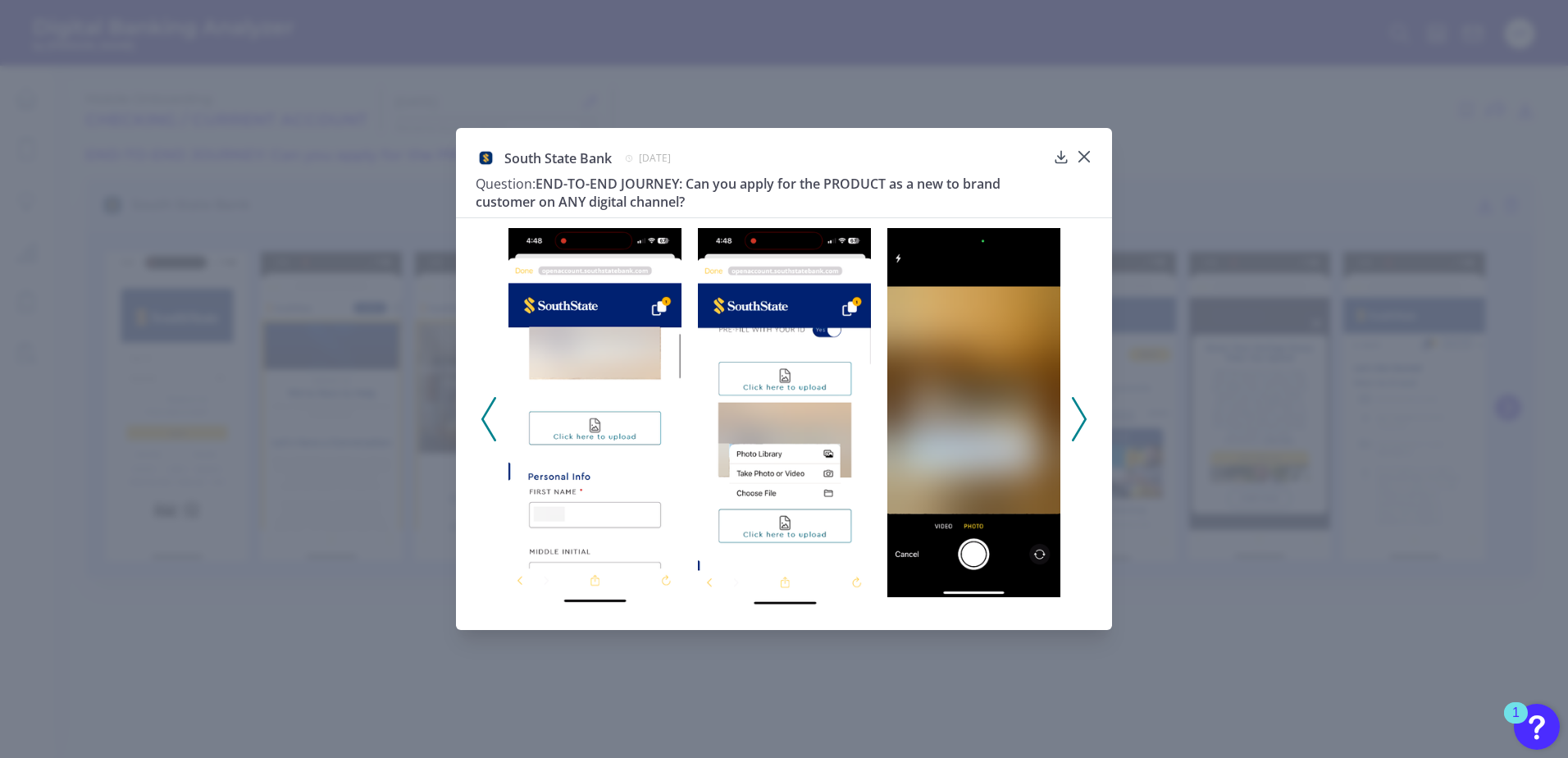
click at [1076, 415] on icon at bounding box center [1078, 419] width 15 height 44
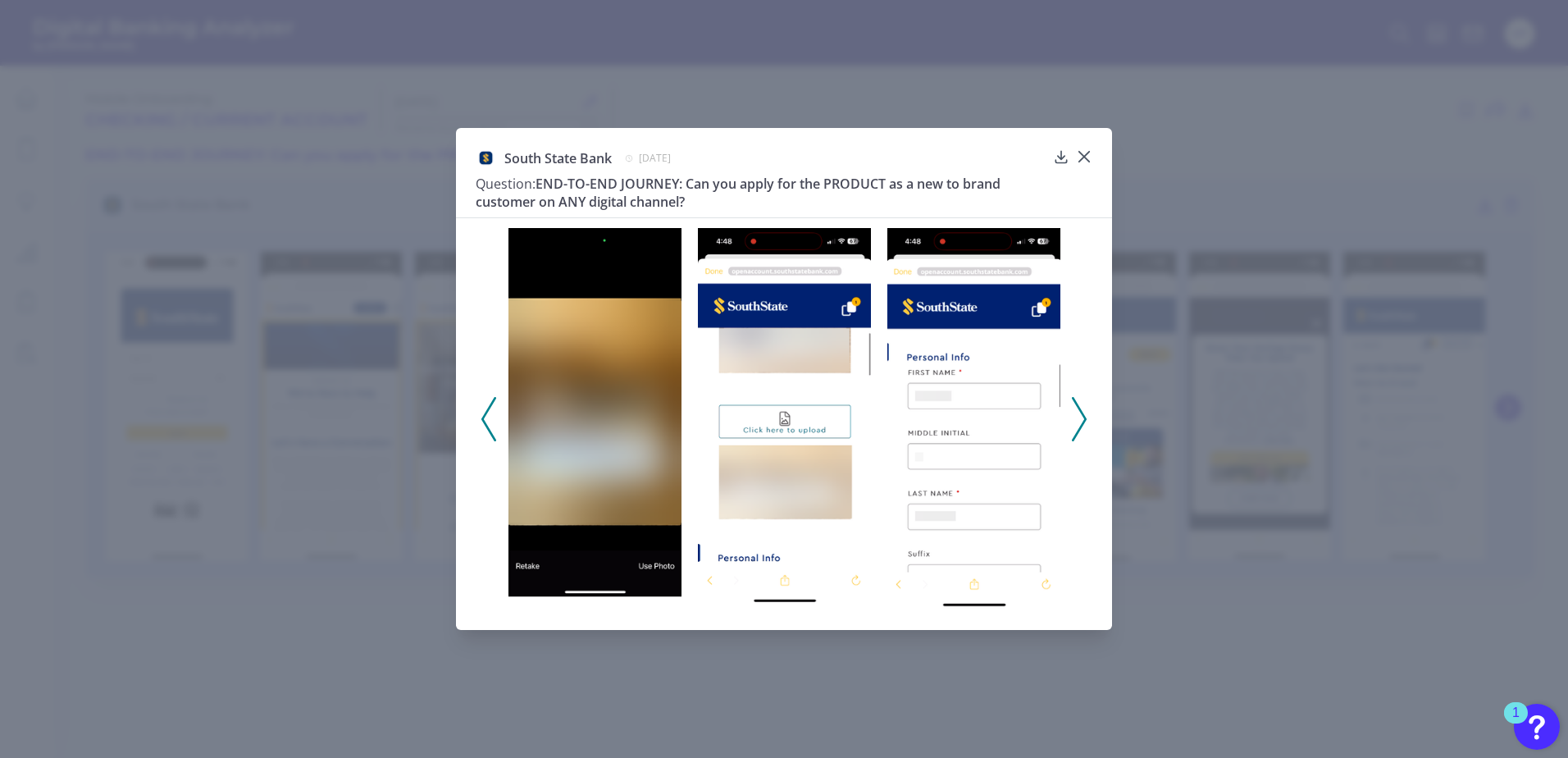
click at [1076, 415] on icon at bounding box center [1078, 419] width 15 height 44
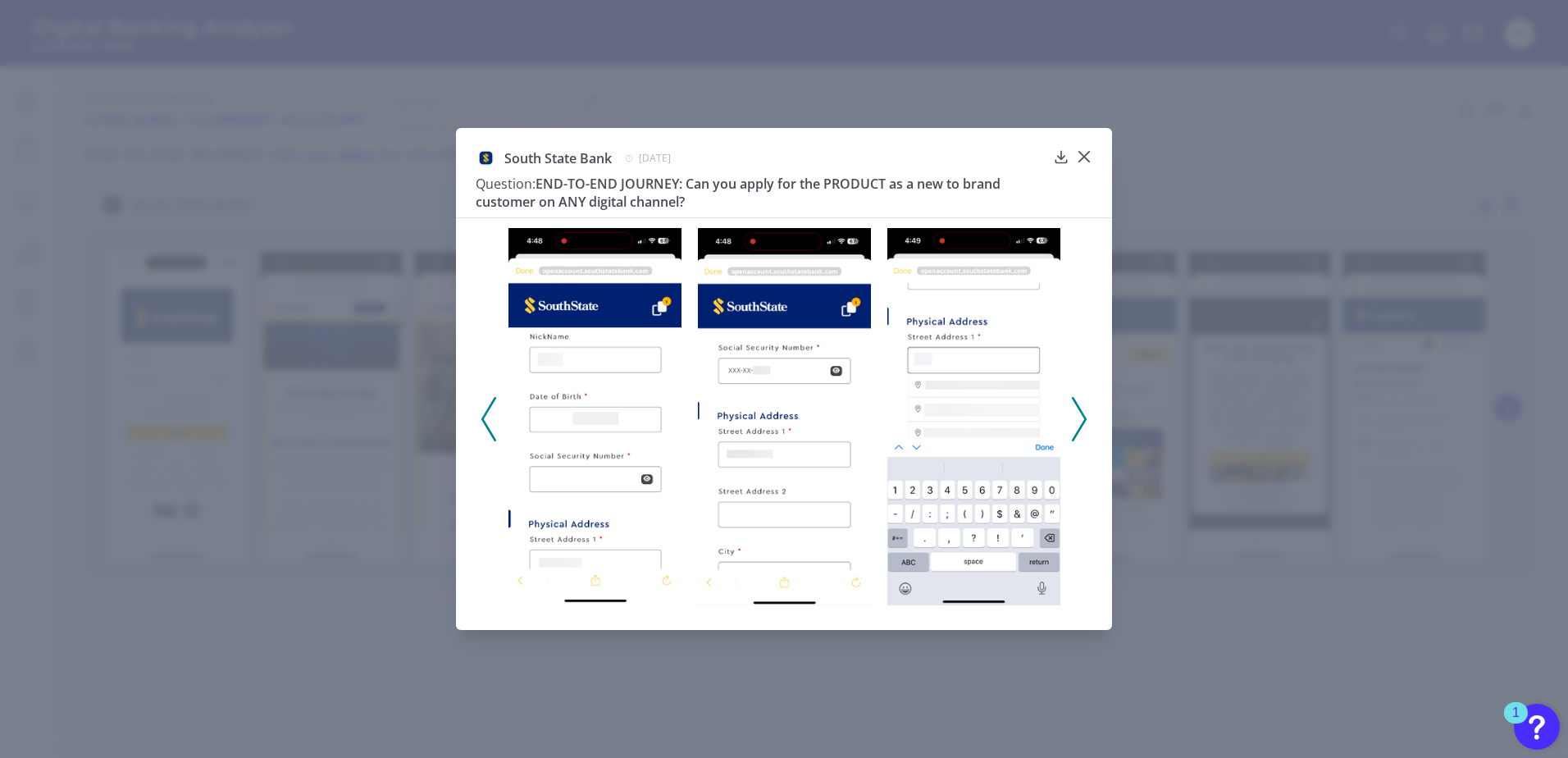
click at [1076, 415] on icon at bounding box center [1078, 419] width 15 height 44
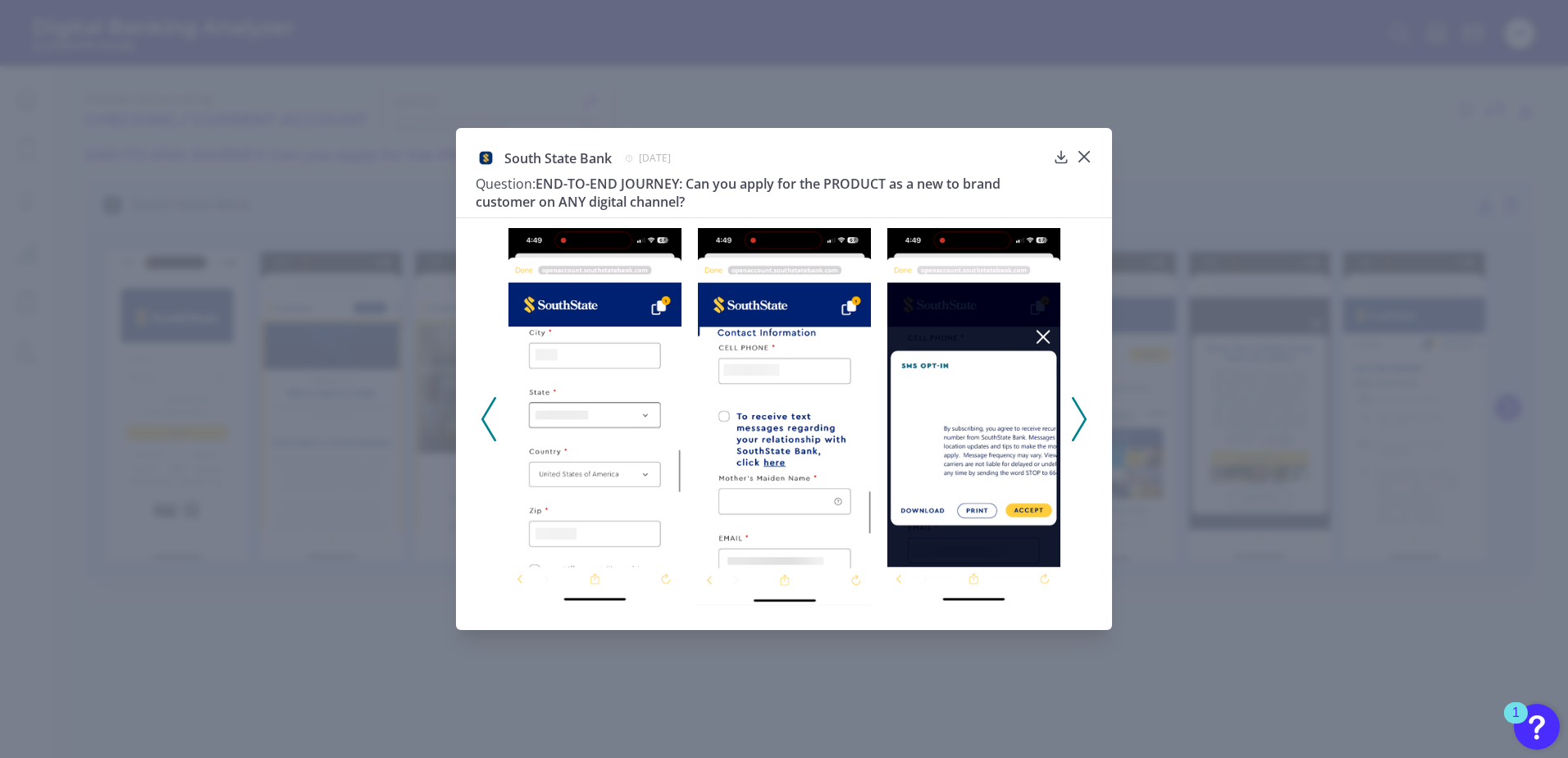
click at [1076, 415] on icon at bounding box center [1078, 419] width 15 height 44
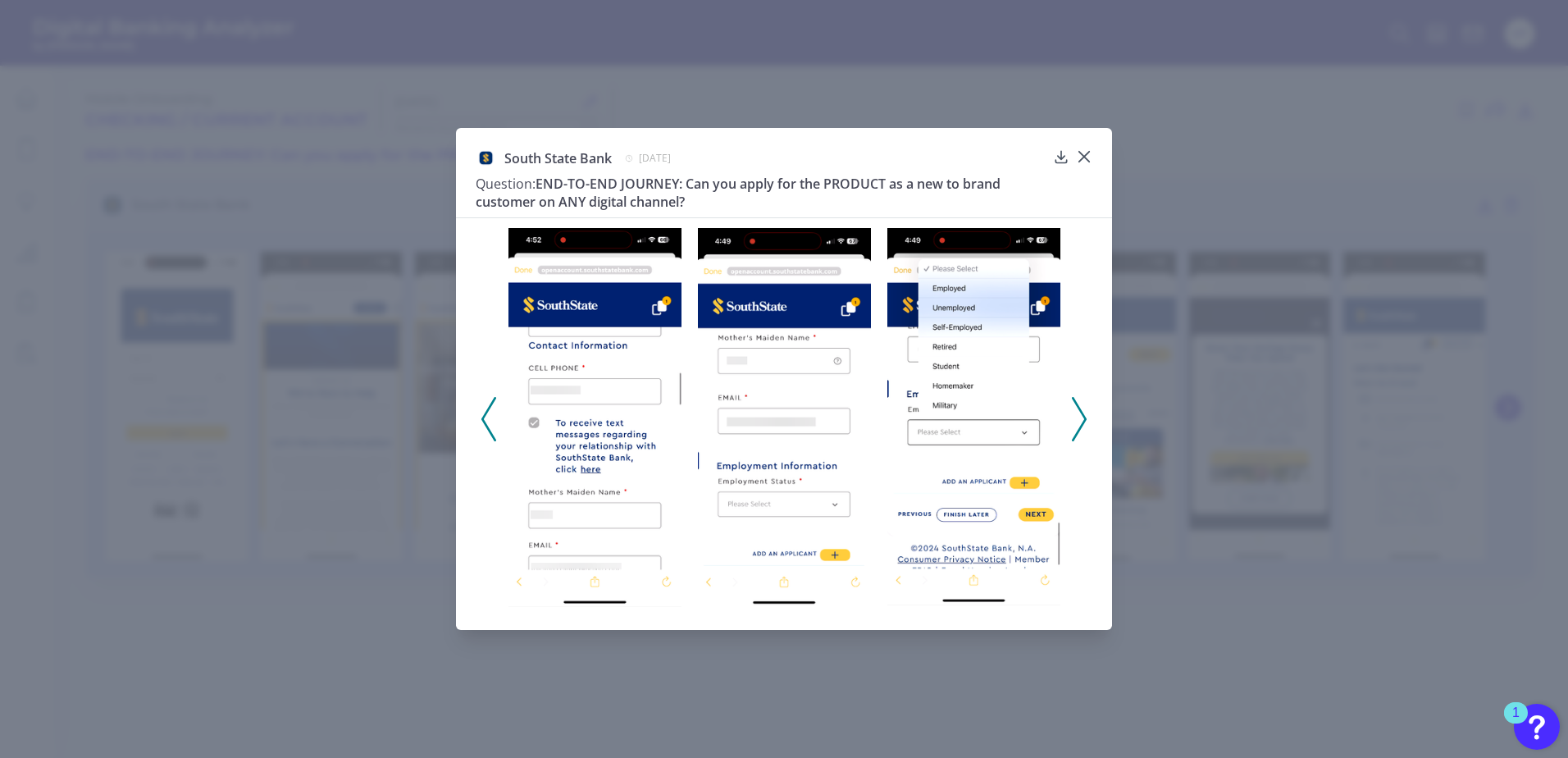
click at [1076, 420] on icon at bounding box center [1078, 419] width 15 height 44
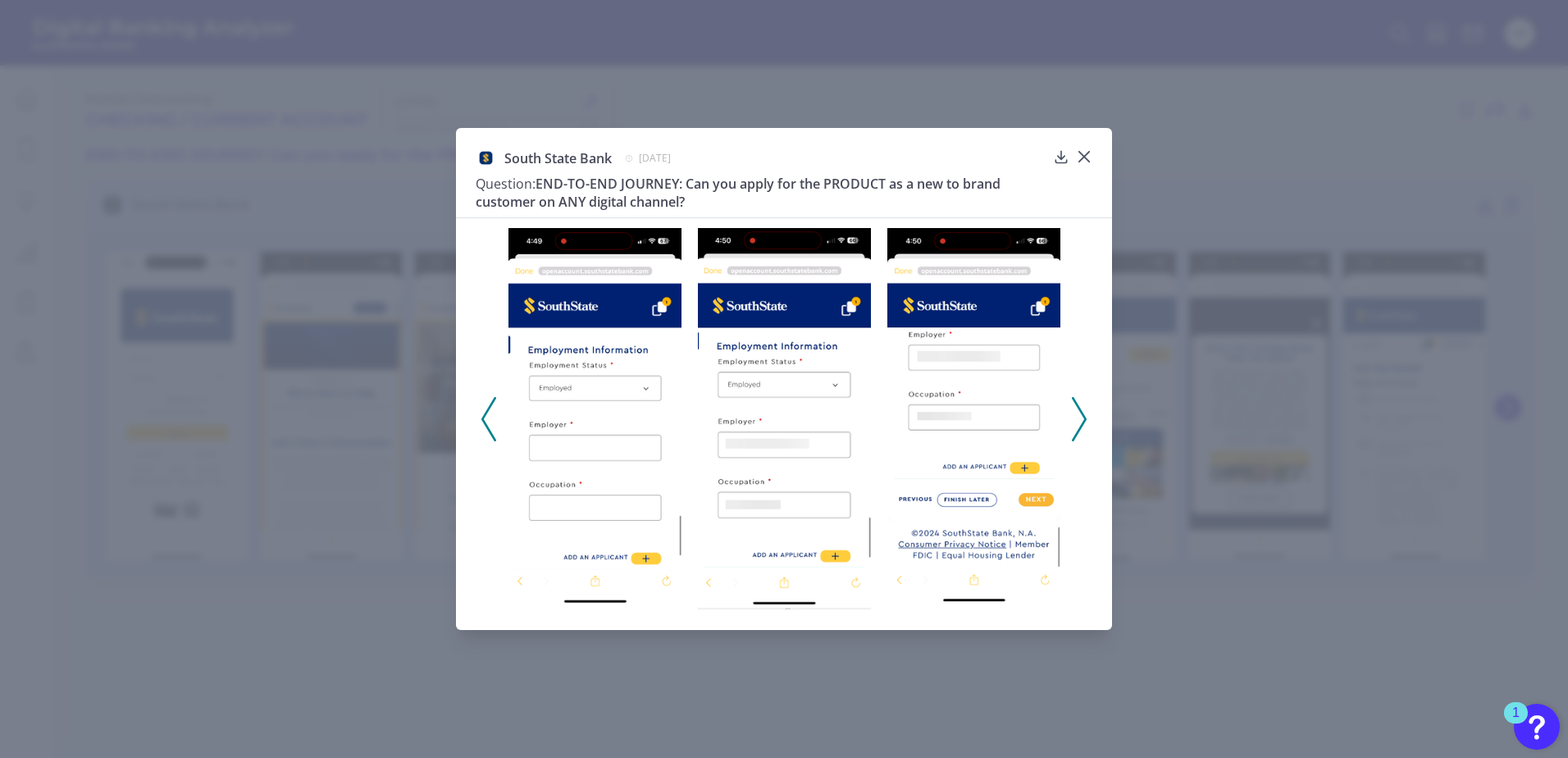
click at [1076, 420] on icon at bounding box center [1078, 419] width 15 height 44
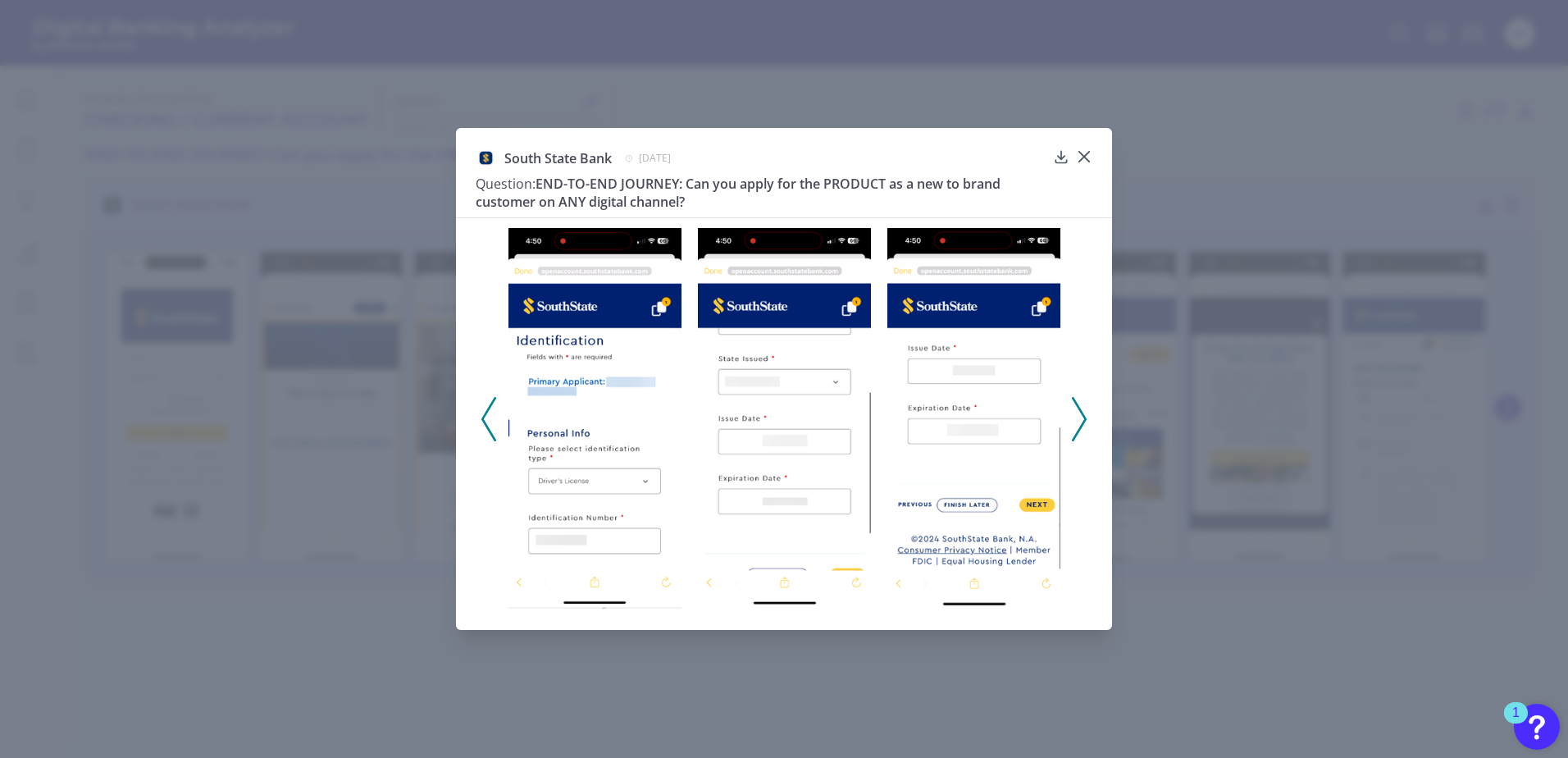
click at [1076, 420] on icon at bounding box center [1078, 419] width 15 height 44
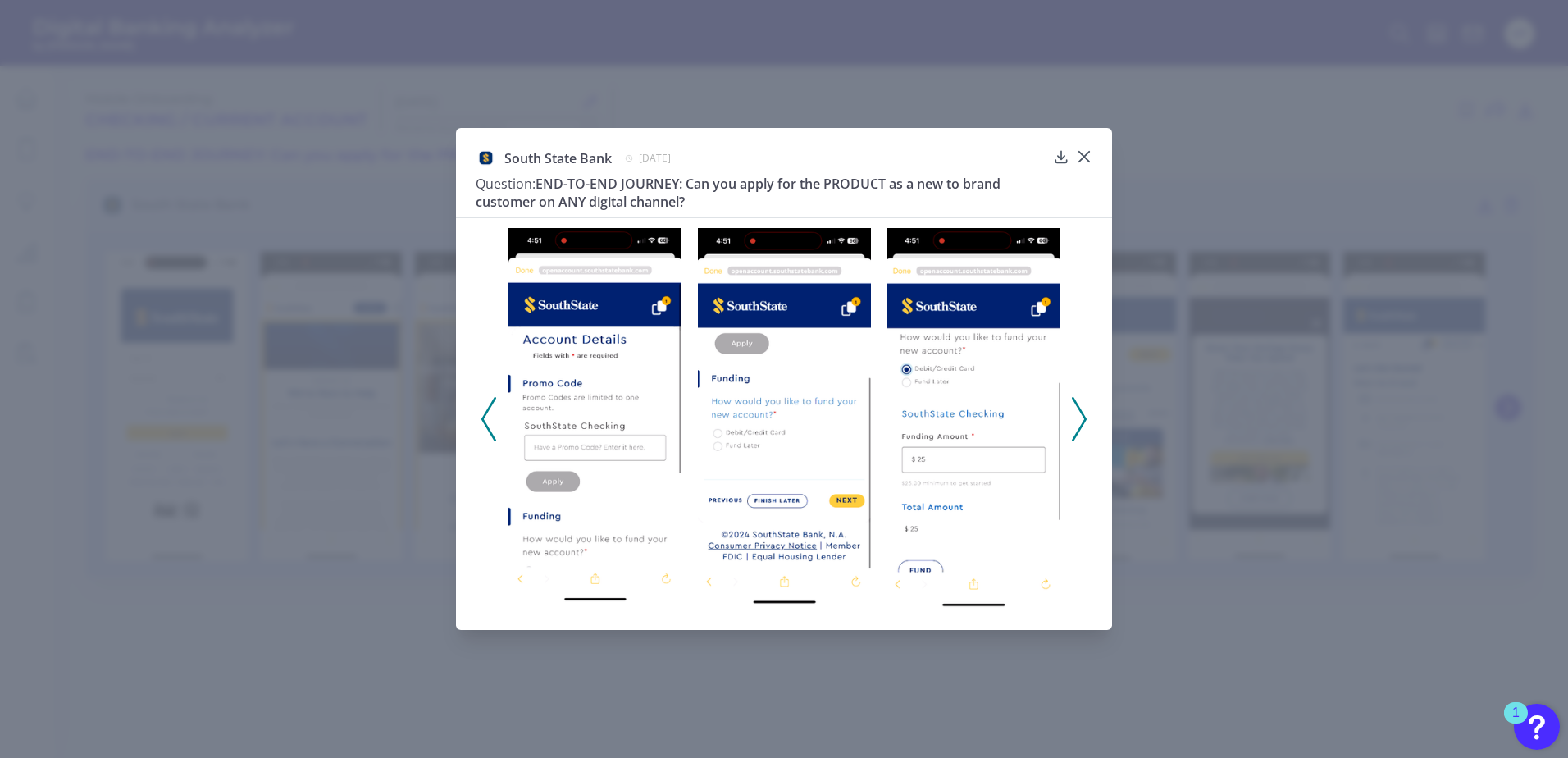
click at [754, 430] on img at bounding box center [784, 416] width 173 height 378
click at [753, 362] on img at bounding box center [784, 416] width 173 height 378
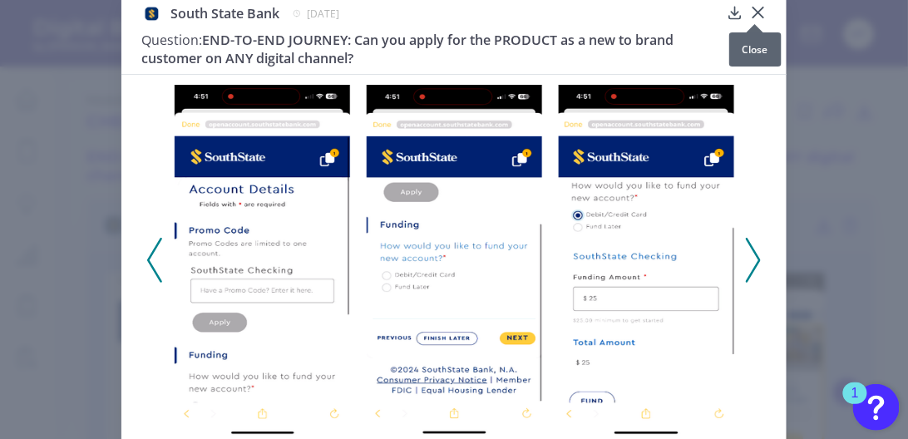
click at [752, 11] on icon at bounding box center [758, 12] width 17 height 17
